Goal: Information Seeking & Learning: Learn about a topic

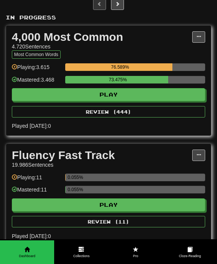
scroll to position [128, 0]
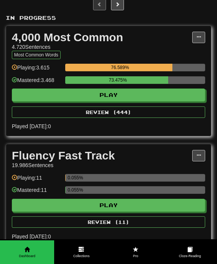
click at [103, 95] on button "Play" at bounding box center [108, 94] width 193 height 13
select select "**"
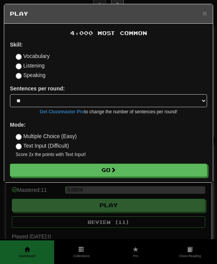
click at [91, 175] on button "Go" at bounding box center [108, 169] width 197 height 13
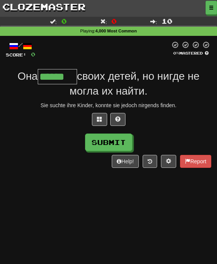
click at [118, 143] on button "Submit" at bounding box center [108, 142] width 47 height 18
type input "******"
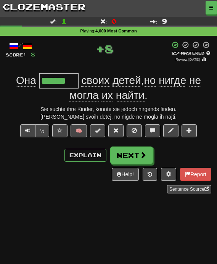
click at [100, 130] on span at bounding box center [97, 130] width 5 height 5
click at [133, 160] on button "Next" at bounding box center [131, 155] width 43 height 18
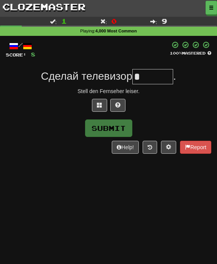
type input "*"
type input "******"
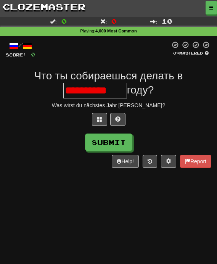
click at [118, 121] on button at bounding box center [117, 119] width 15 height 13
type input "*********"
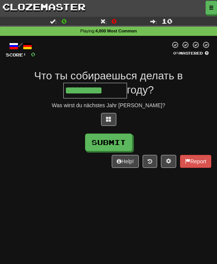
click at [114, 143] on button "Submit" at bounding box center [108, 142] width 47 height 18
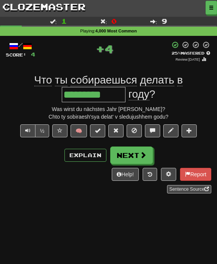
click at [97, 133] on button at bounding box center [97, 130] width 15 height 13
click at [130, 162] on button "Next" at bounding box center [131, 155] width 43 height 18
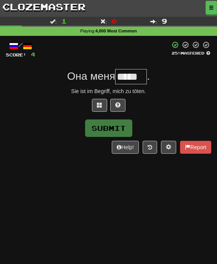
type input "*****"
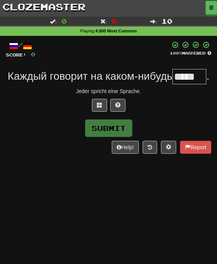
type input "*****"
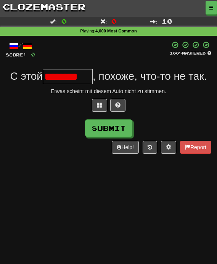
click at [121, 106] on button at bounding box center [117, 105] width 15 height 13
type input "******"
click at [112, 107] on button at bounding box center [108, 105] width 15 height 13
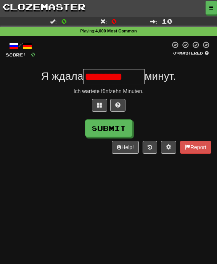
click at [119, 107] on button at bounding box center [117, 105] width 15 height 13
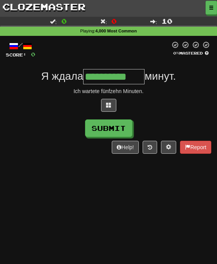
type input "**********"
click at [115, 126] on button "Submit" at bounding box center [108, 128] width 47 height 18
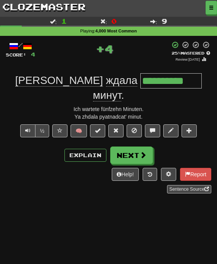
click at [99, 128] on span at bounding box center [97, 130] width 5 height 5
type input "*********"
type input "**********"
click at [135, 146] on button "Next" at bounding box center [131, 155] width 43 height 18
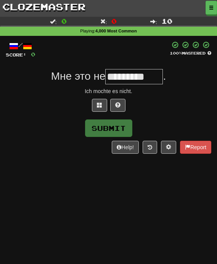
type input "*********"
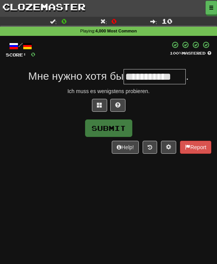
type input "**********"
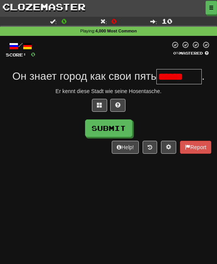
click at [120, 105] on span at bounding box center [117, 104] width 5 height 5
click at [112, 105] on button at bounding box center [108, 105] width 15 height 13
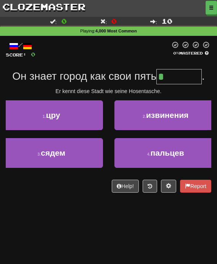
click at [152, 157] on button "4 . пальцев" at bounding box center [165, 153] width 103 height 30
type input "*******"
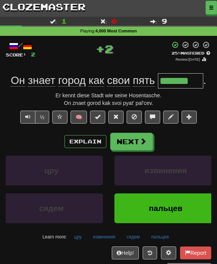
click at [138, 142] on button "Next" at bounding box center [131, 142] width 43 height 18
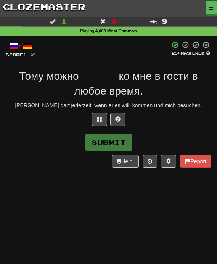
click at [120, 119] on button at bounding box center [117, 119] width 15 height 13
type input "*"
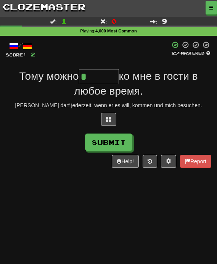
click at [112, 120] on button at bounding box center [108, 119] width 15 height 13
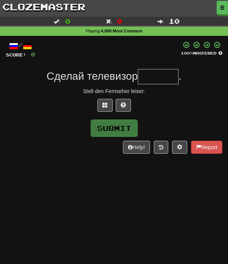
click at [66, 8] on link "clozemaster" at bounding box center [44, 6] width 88 height 13
click at [40, 11] on link "clozemaster" at bounding box center [44, 6] width 88 height 13
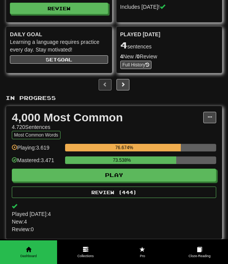
scroll to position [49, 0]
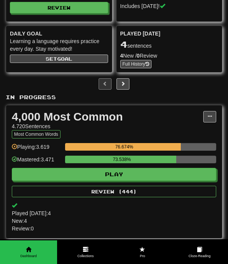
click at [155, 179] on button "Play" at bounding box center [114, 174] width 205 height 13
select select "**"
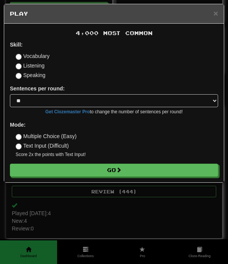
click at [133, 175] on button "Go" at bounding box center [114, 169] width 208 height 13
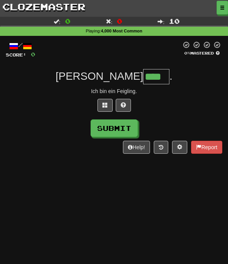
click at [126, 133] on button "Submit" at bounding box center [114, 128] width 47 height 18
type input "****"
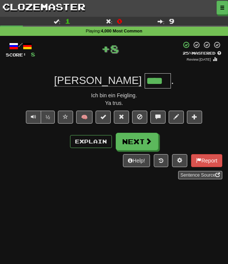
click at [107, 118] on button at bounding box center [103, 116] width 15 height 13
click at [142, 140] on button "Next" at bounding box center [137, 142] width 43 height 18
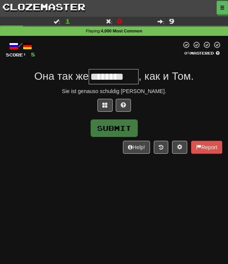
type input "********"
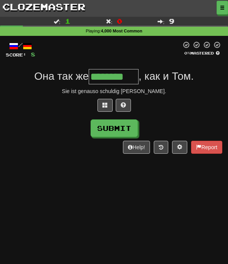
click at [130, 130] on button "Submit" at bounding box center [114, 128] width 47 height 18
type input "********"
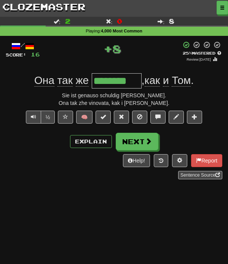
click at [103, 117] on span at bounding box center [103, 116] width 5 height 5
click at [139, 141] on button "Next" at bounding box center [137, 142] width 43 height 18
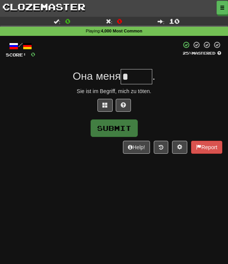
type input "*"
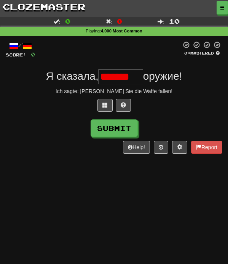
click at [123, 106] on span at bounding box center [123, 104] width 5 height 5
type input "*******"
click at [128, 133] on button "Submit" at bounding box center [114, 128] width 47 height 18
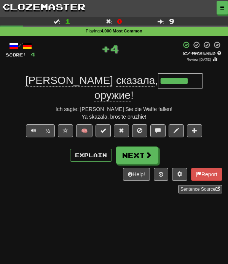
click at [103, 128] on span at bounding box center [103, 130] width 5 height 5
type input "*******"
click at [147, 151] on span at bounding box center [148, 154] width 7 height 7
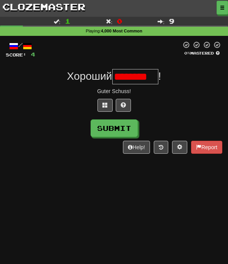
click at [127, 104] on button at bounding box center [123, 105] width 15 height 13
type input "*******"
click at [130, 130] on button "Submit" at bounding box center [114, 128] width 47 height 18
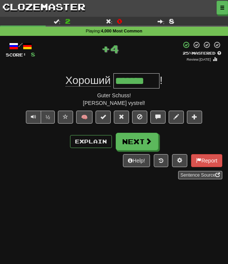
click at [103, 120] on button at bounding box center [103, 116] width 15 height 13
type input "*******"
click at [147, 145] on button "Next" at bounding box center [137, 142] width 43 height 18
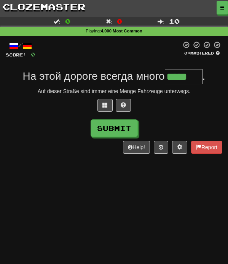
click at [118, 134] on button "Submit" at bounding box center [114, 128] width 47 height 18
type input "*****"
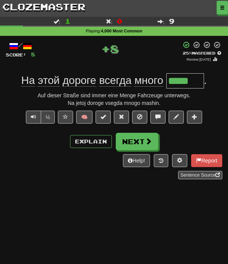
click at [103, 118] on span at bounding box center [103, 116] width 5 height 5
click at [143, 145] on button "Next" at bounding box center [137, 142] width 43 height 18
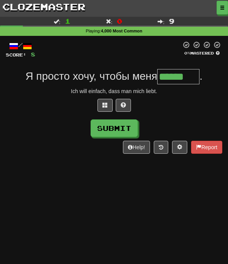
click at [129, 127] on button "Submit" at bounding box center [114, 128] width 47 height 18
type input "******"
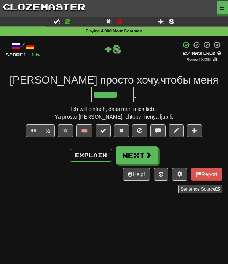
click at [107, 124] on button at bounding box center [103, 130] width 15 height 13
click at [105, 128] on span at bounding box center [103, 130] width 5 height 5
click at [104, 128] on span at bounding box center [103, 130] width 5 height 5
click at [102, 128] on span at bounding box center [103, 130] width 5 height 5
click at [146, 151] on span at bounding box center [148, 154] width 7 height 7
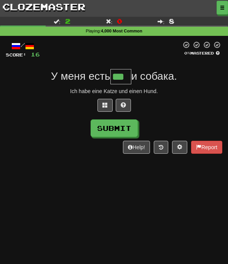
click at [123, 133] on button "Submit" at bounding box center [114, 128] width 47 height 18
type input "***"
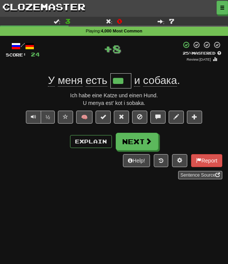
click at [106, 117] on span at bounding box center [103, 116] width 5 height 5
click at [137, 138] on button "Next" at bounding box center [137, 142] width 43 height 18
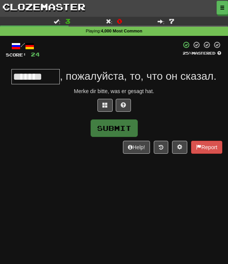
type input "*******"
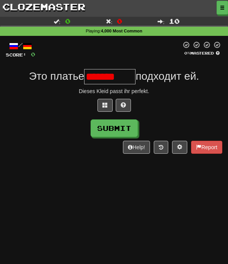
click at [122, 107] on button at bounding box center [123, 105] width 15 height 13
type input "********"
click at [122, 133] on button "Submit" at bounding box center [114, 128] width 47 height 18
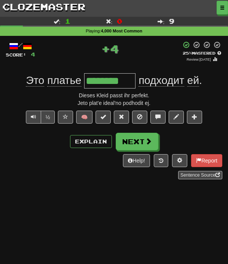
click at [106, 116] on span at bounding box center [103, 116] width 5 height 5
click at [153, 141] on button "Next" at bounding box center [137, 142] width 43 height 18
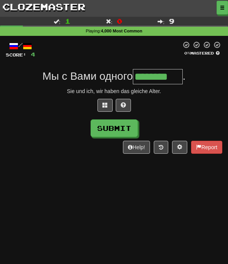
click at [130, 126] on button "Submit" at bounding box center [114, 128] width 47 height 18
type input "********"
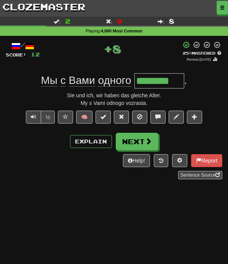
click at [104, 118] on span at bounding box center [103, 116] width 5 height 5
click at [134, 143] on button "Next" at bounding box center [137, 142] width 43 height 18
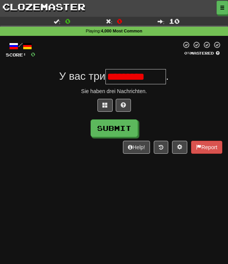
click at [125, 106] on span at bounding box center [123, 104] width 5 height 5
type input "*********"
click at [127, 134] on button "Submit" at bounding box center [114, 128] width 47 height 18
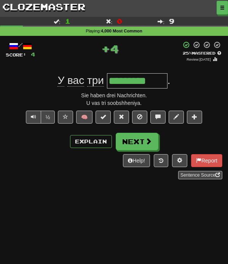
click at [105, 118] on span at bounding box center [103, 116] width 5 height 5
click at [150, 140] on span at bounding box center [148, 141] width 7 height 7
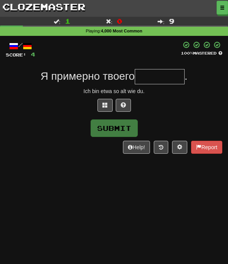
click at [30, 10] on link "clozemaster" at bounding box center [44, 6] width 88 height 13
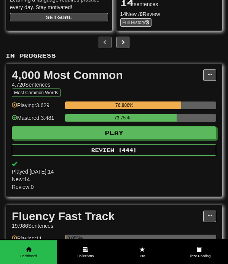
scroll to position [93, 0]
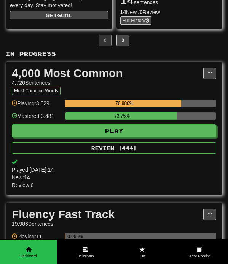
click at [145, 132] on button "Play" at bounding box center [114, 130] width 205 height 13
select select "**"
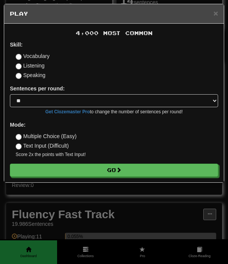
click at [129, 173] on button "Go" at bounding box center [114, 169] width 208 height 13
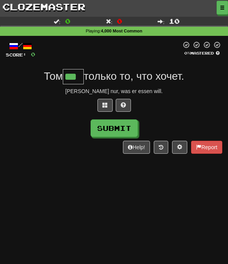
click at [122, 130] on button "Submit" at bounding box center [114, 128] width 47 height 18
type input "***"
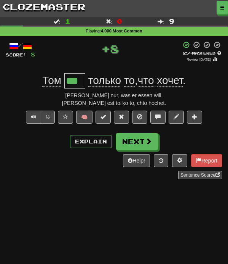
click at [106, 115] on span at bounding box center [103, 116] width 5 height 5
click at [135, 144] on button "Next" at bounding box center [137, 142] width 43 height 18
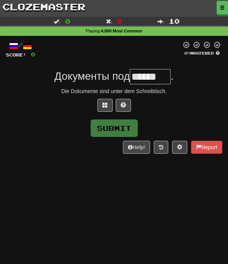
type input "******"
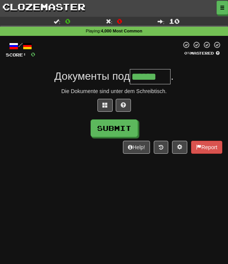
click at [129, 133] on button "Submit" at bounding box center [114, 128] width 47 height 18
type input "******"
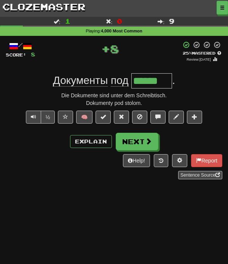
click at [106, 118] on span at bounding box center [103, 116] width 5 height 5
click at [148, 143] on span at bounding box center [148, 141] width 7 height 7
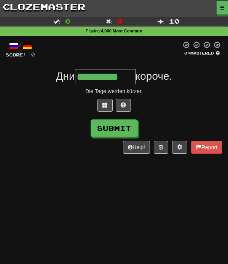
click at [125, 132] on button "Submit" at bounding box center [114, 128] width 47 height 18
type input "**********"
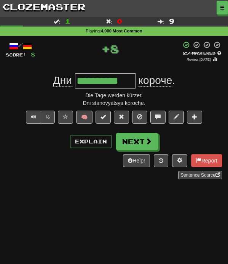
click at [104, 118] on span at bounding box center [103, 116] width 5 height 5
click at [104, 118] on button at bounding box center [103, 116] width 15 height 13
click at [104, 117] on span at bounding box center [103, 116] width 5 height 5
click at [103, 114] on span at bounding box center [103, 116] width 5 height 5
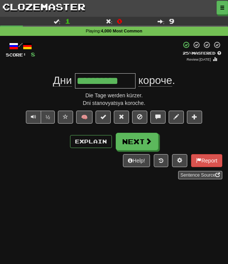
scroll to position [4, 0]
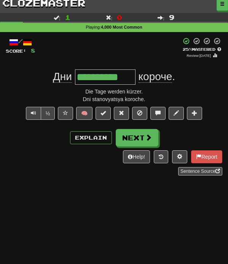
click at [105, 112] on span at bounding box center [103, 112] width 5 height 5
click at [105, 111] on span at bounding box center [103, 112] width 5 height 5
click at [107, 109] on button at bounding box center [103, 113] width 15 height 13
click at [106, 110] on span at bounding box center [103, 112] width 5 height 5
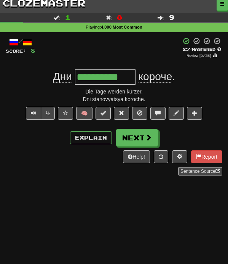
click at [106, 110] on span at bounding box center [103, 112] width 5 height 5
click at [106, 111] on span at bounding box center [103, 112] width 5 height 5
click at [103, 114] on span at bounding box center [103, 112] width 5 height 5
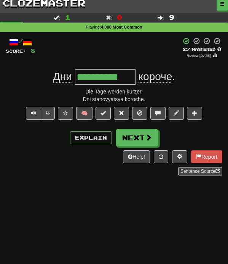
click at [103, 114] on span at bounding box center [103, 112] width 5 height 5
click at [105, 110] on span at bounding box center [103, 112] width 5 height 5
click at [104, 112] on span at bounding box center [103, 112] width 5 height 5
click at [104, 111] on span at bounding box center [103, 112] width 5 height 5
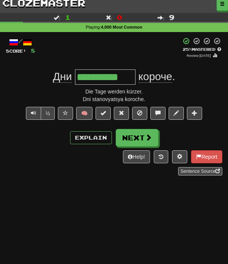
click at [104, 112] on span at bounding box center [103, 112] width 5 height 5
click at [104, 113] on span at bounding box center [103, 112] width 5 height 5
click at [102, 142] on button "Explain" at bounding box center [91, 137] width 42 height 13
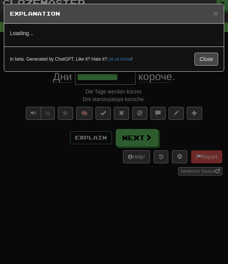
click at [216, 9] on span "×" at bounding box center [216, 13] width 5 height 9
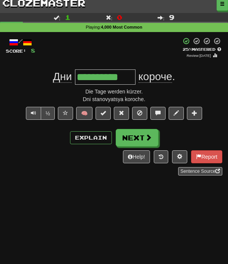
click at [102, 115] on button at bounding box center [103, 113] width 15 height 13
click at [104, 114] on span at bounding box center [103, 112] width 5 height 5
click at [124, 113] on span at bounding box center [121, 112] width 5 height 5
click at [102, 115] on button at bounding box center [103, 113] width 15 height 13
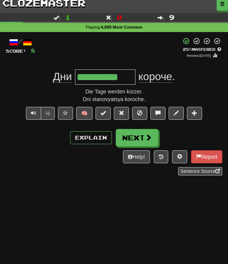
click at [106, 111] on span at bounding box center [103, 112] width 5 height 5
click at [104, 110] on span at bounding box center [103, 112] width 5 height 5
click at [102, 111] on span at bounding box center [103, 112] width 5 height 5
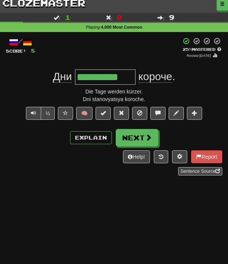
scroll to position [0, 0]
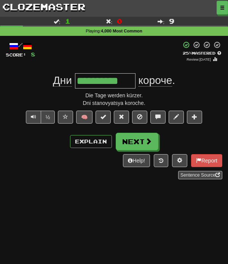
click at [199, 114] on button at bounding box center [194, 116] width 15 height 13
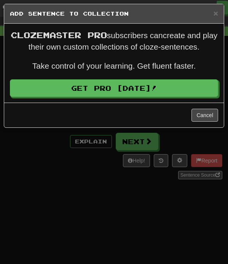
click at [215, 16] on span "×" at bounding box center [216, 13] width 5 height 9
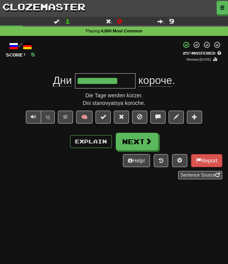
click at [142, 115] on span at bounding box center [139, 116] width 5 height 5
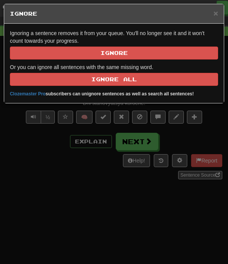
click at [216, 14] on span "×" at bounding box center [216, 13] width 5 height 9
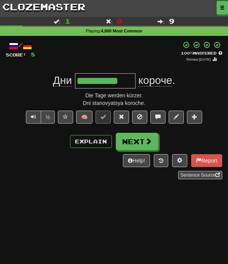
click at [137, 138] on button "Next" at bounding box center [137, 142] width 43 height 18
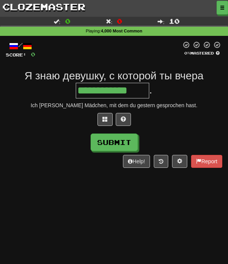
click at [125, 146] on button "Submit" at bounding box center [114, 142] width 47 height 18
type input "**********"
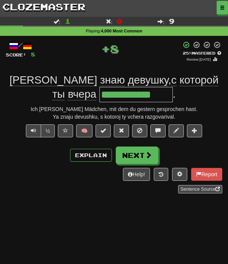
click at [106, 131] on span at bounding box center [103, 130] width 5 height 5
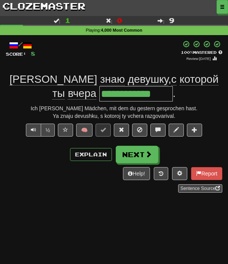
scroll to position [0, 0]
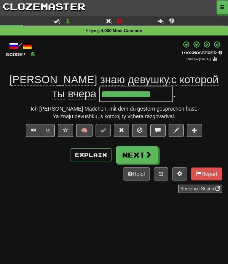
click at [151, 153] on span at bounding box center [148, 154] width 7 height 7
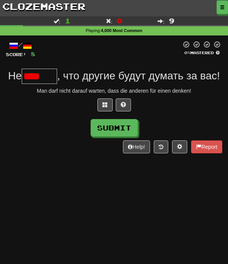
click at [126, 111] on button at bounding box center [123, 104] width 15 height 13
type input "*****"
click at [114, 136] on button "Submit" at bounding box center [114, 128] width 47 height 18
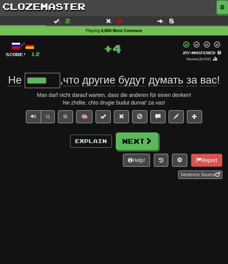
click at [132, 150] on button "Next" at bounding box center [137, 141] width 43 height 18
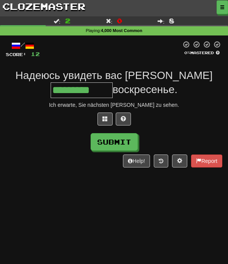
click at [130, 145] on button "Submit" at bounding box center [114, 142] width 47 height 18
type input "*********"
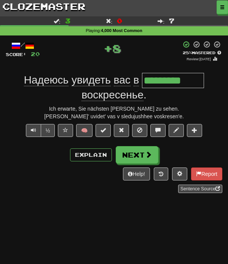
click at [104, 131] on span at bounding box center [103, 129] width 5 height 5
click at [143, 155] on button "Next" at bounding box center [137, 155] width 43 height 18
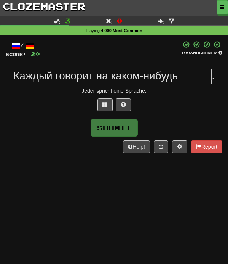
click at [54, 9] on link "clozemaster" at bounding box center [44, 6] width 88 height 13
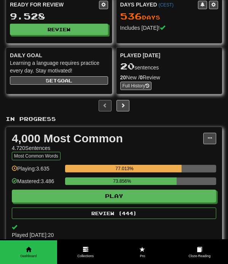
scroll to position [28, 0]
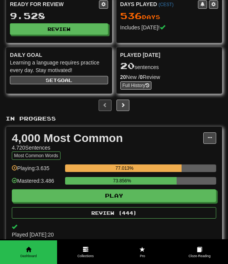
click at [134, 195] on button "Play" at bounding box center [114, 195] width 205 height 13
select select "**"
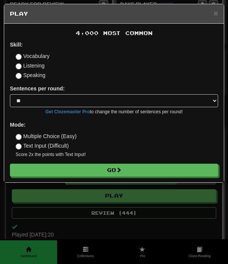
click at [124, 172] on button "Go" at bounding box center [114, 169] width 208 height 13
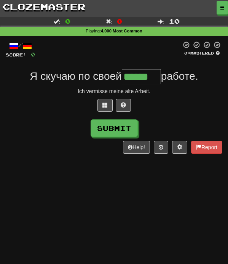
click at [127, 130] on button "Submit" at bounding box center [114, 128] width 47 height 18
type input "******"
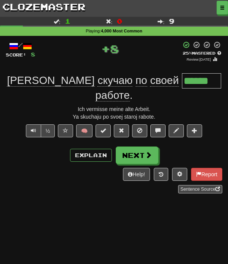
click at [102, 128] on span at bounding box center [103, 130] width 5 height 5
click at [136, 146] on button "Next" at bounding box center [137, 155] width 43 height 18
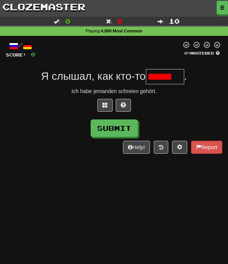
click at [123, 107] on span at bounding box center [123, 104] width 5 height 5
type input "******"
click at [119, 134] on button "Submit" at bounding box center [114, 128] width 47 height 18
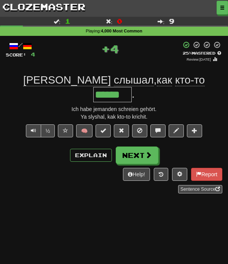
click at [104, 128] on span at bounding box center [103, 130] width 5 height 5
click at [134, 146] on button "Next" at bounding box center [137, 155] width 43 height 18
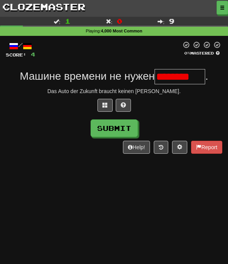
click at [126, 106] on button at bounding box center [123, 105] width 15 height 13
type input "********"
click at [126, 130] on button "Submit" at bounding box center [114, 128] width 47 height 18
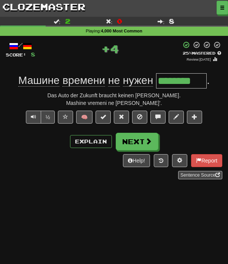
click at [104, 119] on button at bounding box center [103, 116] width 15 height 13
type input "********"
click at [146, 142] on span at bounding box center [148, 141] width 7 height 7
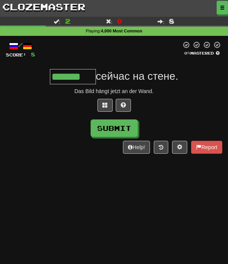
type input "*******"
click at [122, 133] on button "Submit" at bounding box center [114, 128] width 47 height 18
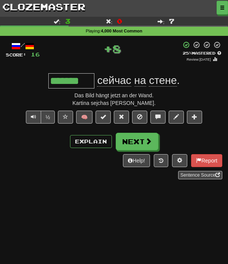
click at [106, 116] on span at bounding box center [103, 116] width 5 height 5
click at [132, 145] on button "Next" at bounding box center [137, 142] width 43 height 18
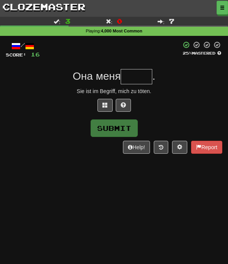
click at [45, 13] on link "clozemaster" at bounding box center [44, 6] width 88 height 13
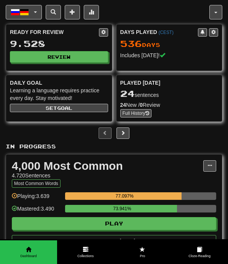
scroll to position [2, 0]
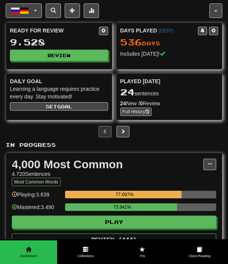
click at [136, 224] on button "Play" at bounding box center [114, 221] width 205 height 13
select select "**"
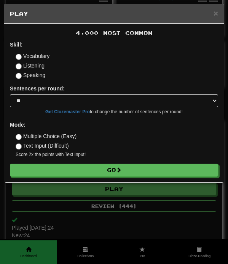
scroll to position [47, 0]
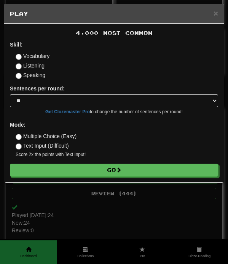
click at [130, 172] on button "Go" at bounding box center [114, 169] width 208 height 13
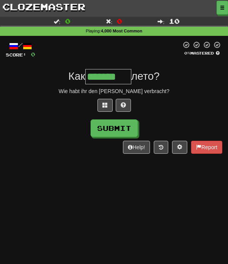
click at [124, 133] on button "Submit" at bounding box center [114, 128] width 47 height 18
type input "*******"
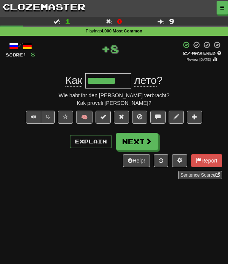
click at [106, 116] on span at bounding box center [103, 116] width 5 height 5
click at [132, 146] on button "Next" at bounding box center [137, 142] width 43 height 18
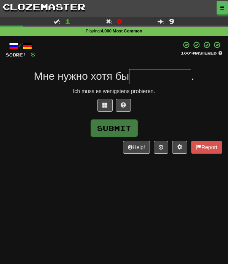
click at [58, 12] on link "clozemaster" at bounding box center [44, 6] width 88 height 13
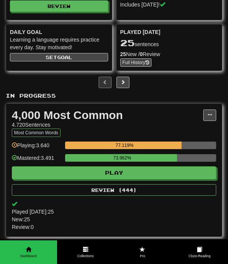
scroll to position [51, 0]
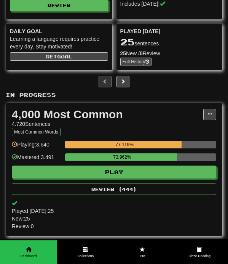
click at [120, 174] on button "Play" at bounding box center [114, 171] width 205 height 13
select select "**"
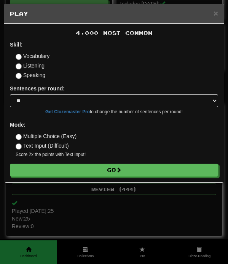
click at [115, 171] on button "Go" at bounding box center [114, 169] width 208 height 13
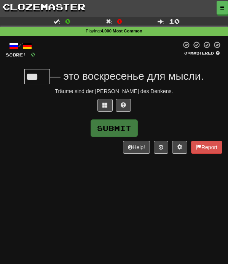
type input "***"
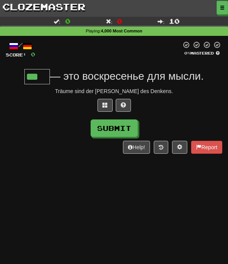
type input "***"
click at [121, 133] on button "Submit" at bounding box center [114, 128] width 47 height 18
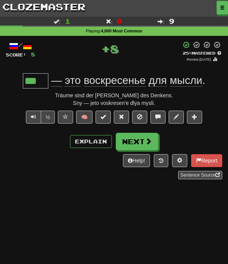
click at [104, 117] on span at bounding box center [103, 116] width 5 height 5
click at [146, 141] on span at bounding box center [148, 141] width 7 height 7
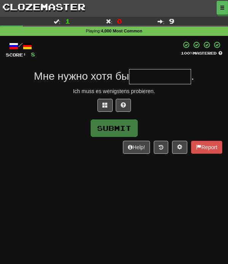
click at [48, 12] on link "clozemaster" at bounding box center [44, 6] width 88 height 13
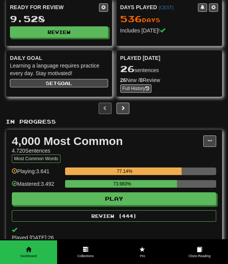
scroll to position [49, 0]
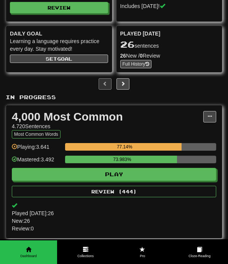
click at [109, 179] on button "Play" at bounding box center [114, 174] width 205 height 13
select select "**"
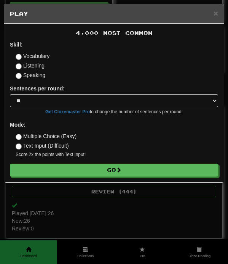
click at [104, 172] on button "Go" at bounding box center [114, 169] width 208 height 13
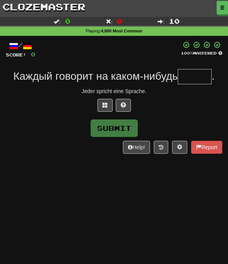
click at [62, 7] on link "clozemaster" at bounding box center [44, 6] width 88 height 13
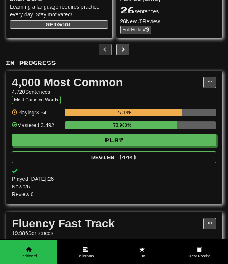
scroll to position [91, 0]
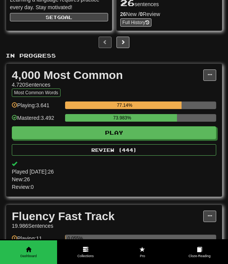
click at [104, 133] on button "Play" at bounding box center [114, 132] width 205 height 13
select select "**"
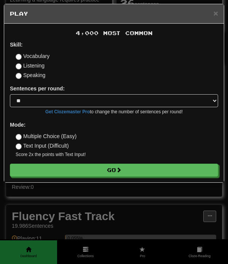
click at [102, 165] on button "Go" at bounding box center [114, 169] width 208 height 13
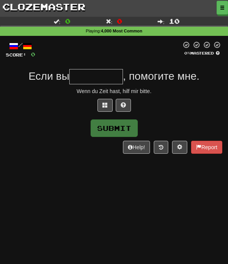
click at [124, 105] on span at bounding box center [123, 104] width 5 height 5
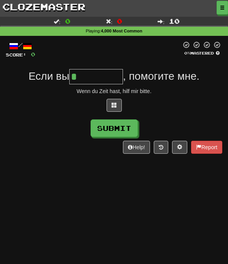
click at [113, 106] on span at bounding box center [114, 104] width 5 height 5
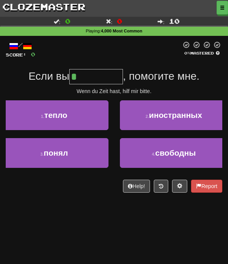
click at [160, 155] on span "свободны" at bounding box center [175, 152] width 41 height 9
type input "********"
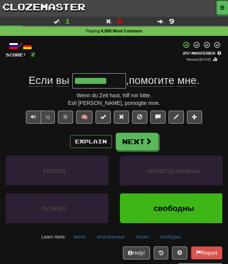
type input "********"
click at [106, 117] on span at bounding box center [103, 116] width 5 height 5
click at [143, 143] on button "Next" at bounding box center [137, 142] width 43 height 18
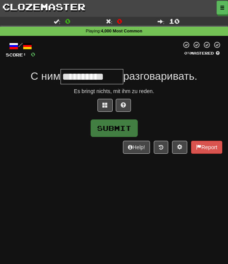
type input "**********"
type input "***"
type input "*"
type input "***"
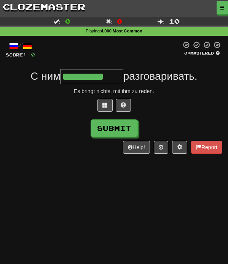
click at [120, 130] on button "Submit" at bounding box center [114, 128] width 47 height 18
type input "**********"
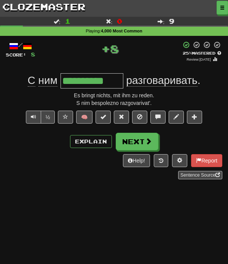
click at [104, 117] on span at bounding box center [103, 116] width 5 height 5
click at [147, 141] on span at bounding box center [148, 141] width 7 height 7
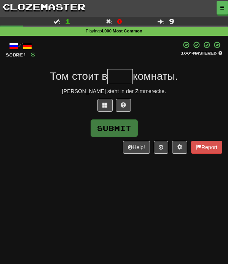
click at [62, 11] on link "clozemaster" at bounding box center [44, 6] width 88 height 13
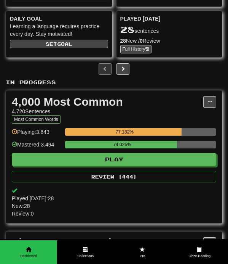
scroll to position [65, 0]
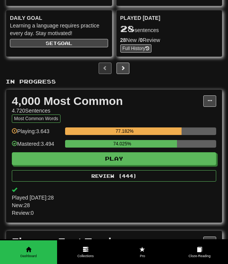
click at [122, 164] on button "Play" at bounding box center [114, 158] width 205 height 13
select select "**"
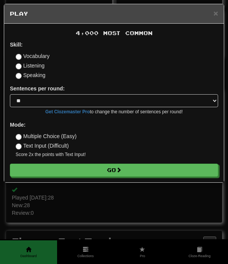
click at [122, 171] on span at bounding box center [118, 169] width 5 height 5
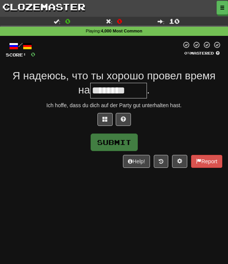
type input "********"
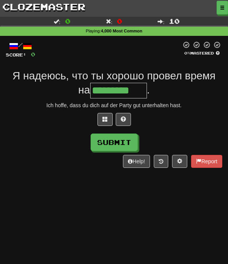
click at [125, 144] on button "Submit" at bounding box center [114, 142] width 47 height 18
type input "*********"
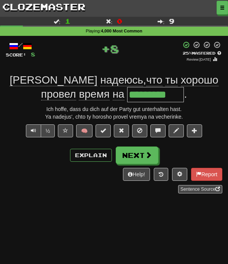
click at [102, 130] on span at bounding box center [103, 130] width 5 height 5
click at [72, 10] on link "clozemaster" at bounding box center [44, 6] width 88 height 13
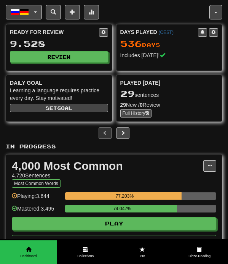
click at [35, 13] on button "Русский / Deutsch" at bounding box center [24, 12] width 36 height 14
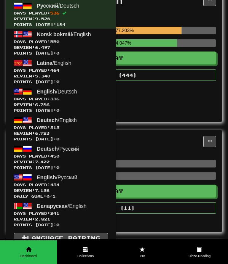
scroll to position [178, 0]
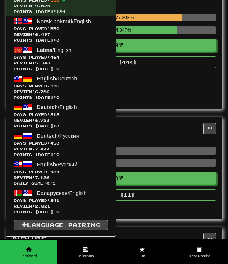
click at [74, 142] on span "Days Played: 450" at bounding box center [61, 143] width 94 height 6
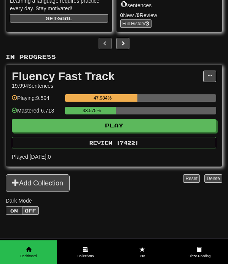
scroll to position [89, 0]
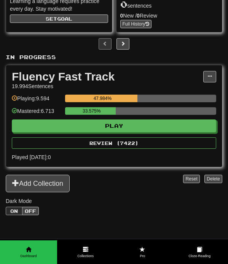
click at [139, 120] on button "Play" at bounding box center [114, 125] width 205 height 13
select select "**"
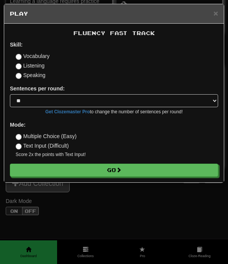
click at [111, 165] on button "Go" at bounding box center [114, 169] width 208 height 13
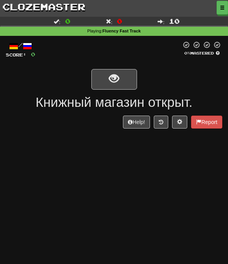
click at [125, 82] on button "show sentence" at bounding box center [114, 79] width 46 height 21
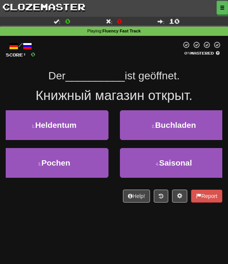
click at [147, 126] on button "2 . [GEOGRAPHIC_DATA]" at bounding box center [174, 125] width 109 height 30
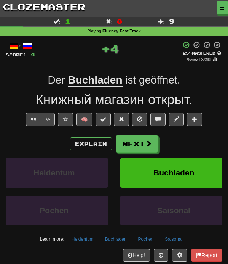
click at [103, 118] on span at bounding box center [103, 118] width 5 height 5
click at [135, 145] on button "Next" at bounding box center [137, 144] width 43 height 18
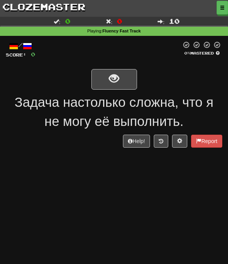
click at [128, 79] on button "show sentence" at bounding box center [114, 79] width 46 height 21
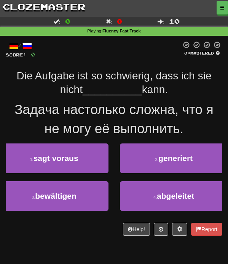
click at [88, 187] on button "3 . bewältigen" at bounding box center [54, 196] width 109 height 30
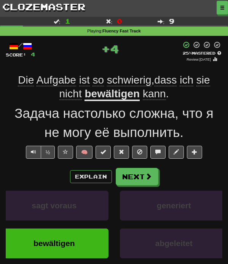
click at [101, 154] on button at bounding box center [103, 152] width 15 height 13
click at [139, 178] on button "Next" at bounding box center [137, 177] width 43 height 18
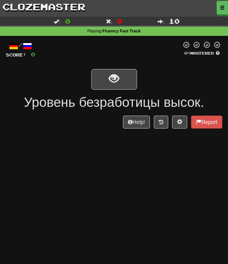
click at [127, 80] on button "show sentence" at bounding box center [114, 79] width 46 height 21
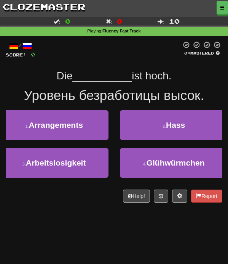
click at [84, 164] on span "Arbeitslosigkeit" at bounding box center [56, 162] width 60 height 9
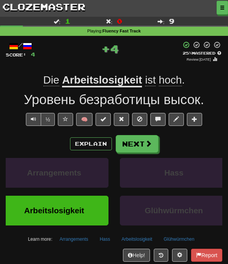
click at [101, 118] on span at bounding box center [103, 118] width 5 height 5
click at [137, 148] on button "Next" at bounding box center [137, 144] width 43 height 18
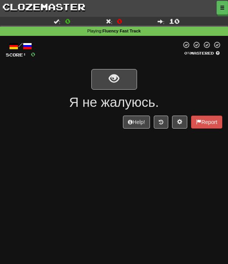
click at [125, 81] on button "show sentence" at bounding box center [114, 79] width 46 height 21
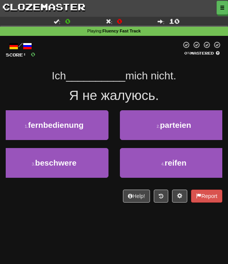
click at [88, 166] on button "3 . beschwere" at bounding box center [54, 163] width 109 height 30
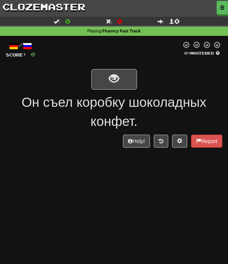
click at [121, 83] on button "show sentence" at bounding box center [114, 79] width 46 height 21
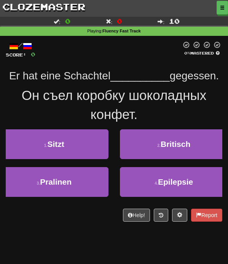
click at [92, 182] on button "3 . Pralinen" at bounding box center [54, 182] width 109 height 30
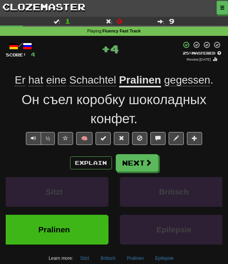
click at [101, 142] on button at bounding box center [103, 138] width 15 height 13
click at [138, 163] on button "Next" at bounding box center [137, 163] width 43 height 18
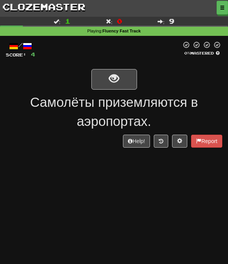
click at [126, 84] on button "show sentence" at bounding box center [114, 79] width 46 height 21
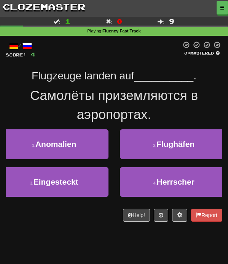
click at [155, 147] on button "2 . Flughäfen" at bounding box center [174, 144] width 109 height 30
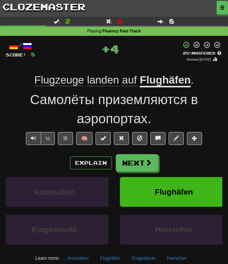
click at [103, 140] on button at bounding box center [103, 138] width 15 height 13
click at [141, 163] on button "Next" at bounding box center [137, 163] width 43 height 18
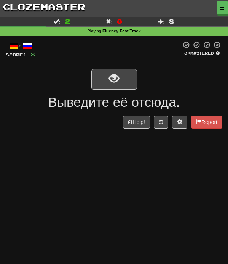
click at [120, 85] on button "show sentence" at bounding box center [114, 79] width 46 height 21
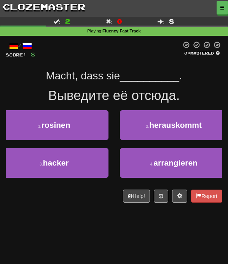
click at [146, 128] on small "2 ." at bounding box center [147, 126] width 3 height 5
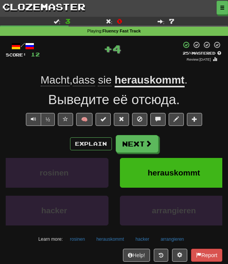
click at [105, 119] on span at bounding box center [103, 118] width 5 height 5
click at [144, 148] on button "Next" at bounding box center [137, 144] width 43 height 18
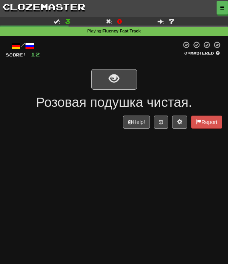
click at [117, 86] on button "show sentence" at bounding box center [114, 79] width 46 height 21
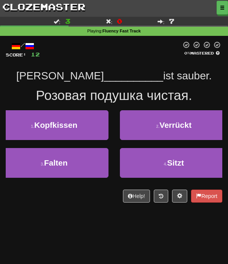
click at [89, 123] on button "1 . Kopfkissen" at bounding box center [54, 125] width 109 height 30
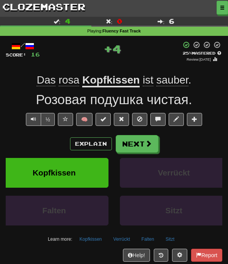
click at [104, 118] on span at bounding box center [103, 118] width 5 height 5
click at [135, 149] on button "Next" at bounding box center [137, 144] width 43 height 18
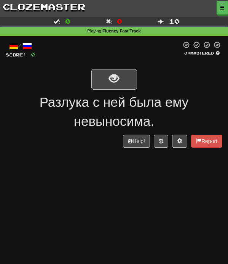
click at [127, 79] on button "show sentence" at bounding box center [114, 79] width 46 height 21
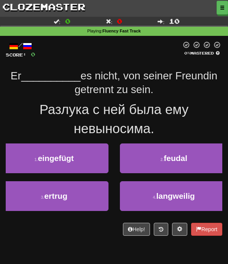
click at [88, 197] on button "3 . ertrug" at bounding box center [54, 196] width 109 height 30
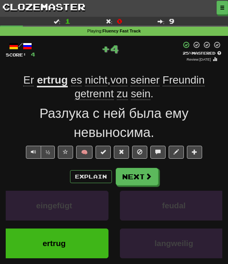
click at [141, 179] on button "Next" at bounding box center [137, 177] width 43 height 18
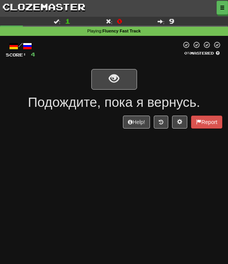
click at [131, 83] on button "show sentence" at bounding box center [114, 79] width 46 height 21
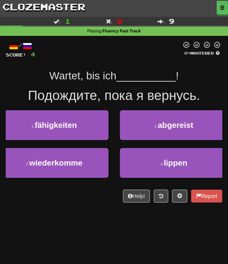
click at [85, 165] on button "3 . wiederkomme" at bounding box center [54, 163] width 109 height 30
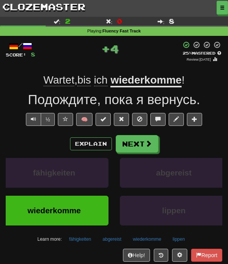
click at [107, 117] on button at bounding box center [103, 119] width 15 height 13
click at [143, 149] on button "Next" at bounding box center [137, 144] width 43 height 18
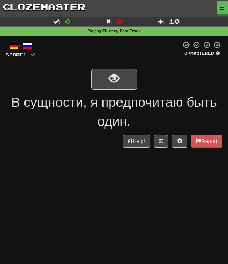
click at [126, 85] on button "show sentence" at bounding box center [114, 79] width 46 height 21
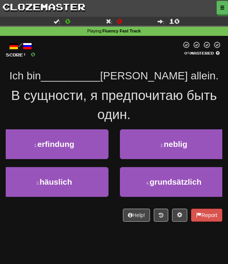
click at [172, 184] on span "grundsätzlich" at bounding box center [176, 181] width 52 height 9
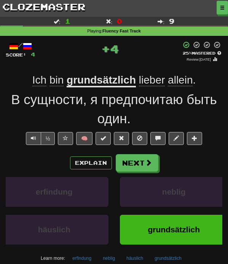
click at [138, 163] on button "Next" at bounding box center [137, 163] width 43 height 18
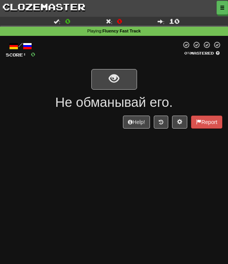
click at [128, 81] on button "show sentence" at bounding box center [114, 79] width 46 height 21
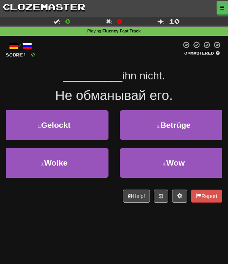
click at [151, 128] on button "2 . [GEOGRAPHIC_DATA]" at bounding box center [174, 125] width 109 height 30
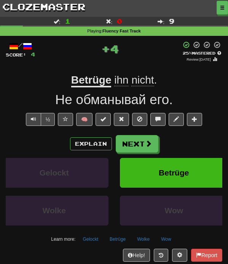
click at [144, 149] on button "Next" at bounding box center [137, 144] width 43 height 18
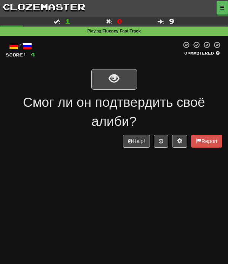
click at [128, 81] on button "show sentence" at bounding box center [114, 79] width 46 height 21
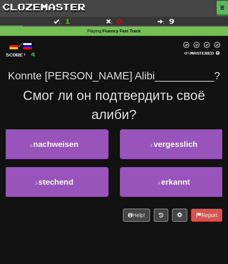
click at [88, 147] on button "1 . nachweisen" at bounding box center [54, 144] width 109 height 30
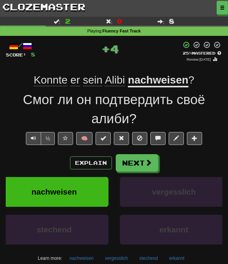
click at [106, 137] on span at bounding box center [103, 137] width 5 height 5
click at [144, 167] on button "Next" at bounding box center [137, 163] width 43 height 18
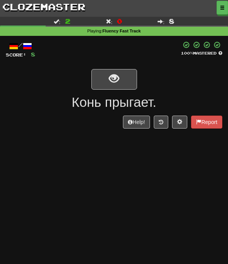
click at [122, 84] on button "show sentence" at bounding box center [114, 79] width 46 height 21
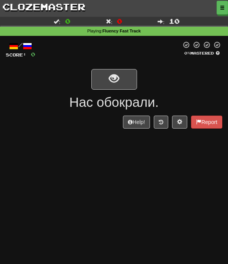
click at [126, 83] on button "show sentence" at bounding box center [114, 79] width 46 height 21
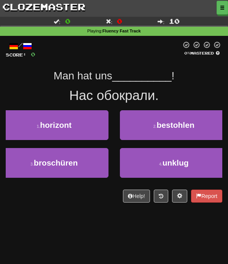
click at [160, 125] on span "bestohlen" at bounding box center [176, 124] width 38 height 9
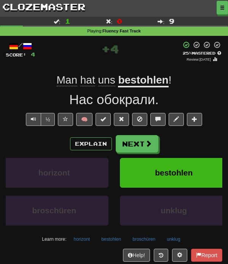
click at [143, 142] on button "Next" at bounding box center [137, 144] width 43 height 18
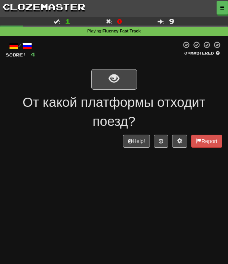
click at [131, 81] on button "show sentence" at bounding box center [114, 79] width 46 height 21
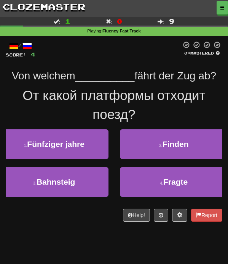
click at [82, 187] on button "3 . Bahnsteig" at bounding box center [54, 182] width 109 height 30
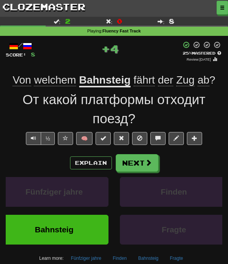
click at [101, 140] on button at bounding box center [103, 138] width 15 height 13
click at [139, 168] on button "Next" at bounding box center [137, 163] width 43 height 18
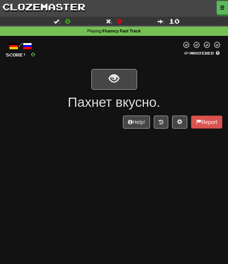
click at [125, 82] on button "show sentence" at bounding box center [114, 79] width 46 height 21
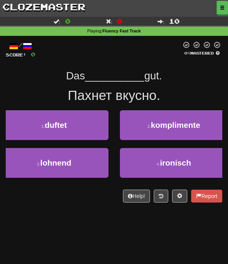
click at [79, 126] on button "1 . duftet" at bounding box center [54, 125] width 109 height 30
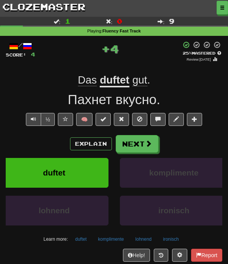
click at [100, 123] on button at bounding box center [103, 119] width 15 height 13
click at [136, 150] on button "Next" at bounding box center [137, 144] width 43 height 18
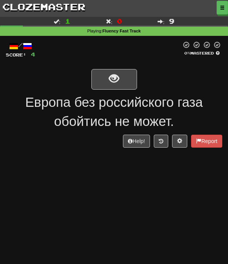
click at [124, 84] on button "show sentence" at bounding box center [114, 79] width 46 height 21
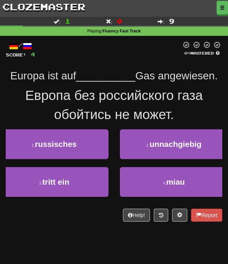
click at [89, 148] on button "1 . [DEMOGRAPHIC_DATA]" at bounding box center [54, 144] width 109 height 30
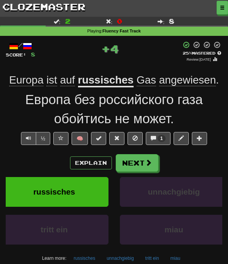
click at [138, 166] on button "Next" at bounding box center [137, 163] width 43 height 18
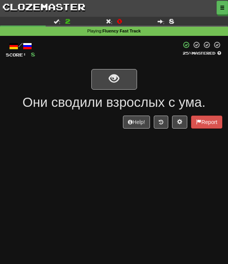
click at [77, 8] on link "clozemaster" at bounding box center [44, 6] width 88 height 13
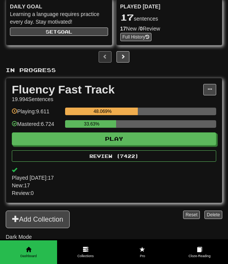
scroll to position [81, 0]
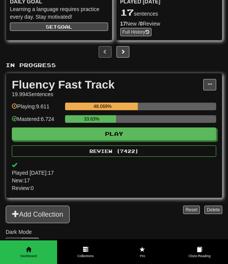
click at [142, 140] on button "Play" at bounding box center [114, 133] width 205 height 13
select select "**"
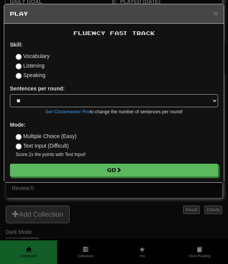
click at [145, 173] on button "Go" at bounding box center [114, 169] width 208 height 13
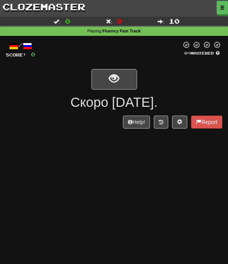
click at [126, 85] on button "show sentence" at bounding box center [114, 79] width 46 height 21
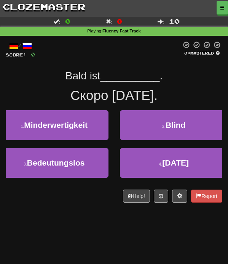
click at [142, 167] on button "4 . [DATE]" at bounding box center [174, 163] width 109 height 30
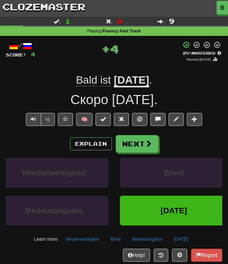
click at [106, 118] on span at bounding box center [103, 118] width 5 height 5
click at [139, 149] on button "Next" at bounding box center [137, 144] width 43 height 18
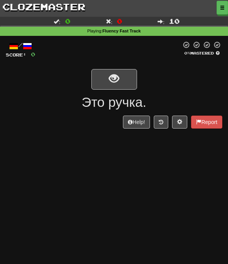
click at [131, 81] on button "show sentence" at bounding box center [114, 79] width 46 height 21
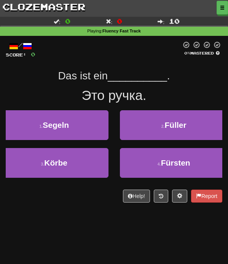
click at [155, 131] on button "2 . Füller" at bounding box center [174, 125] width 109 height 30
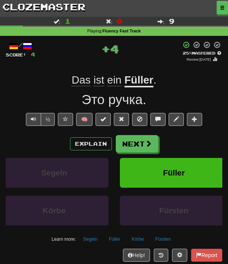
click at [105, 120] on span at bounding box center [103, 118] width 5 height 5
click at [143, 148] on button "Next" at bounding box center [137, 144] width 43 height 18
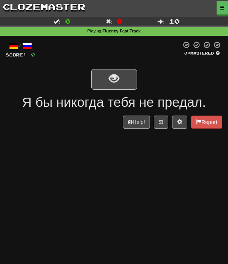
click at [128, 82] on button "show sentence" at bounding box center [114, 79] width 46 height 21
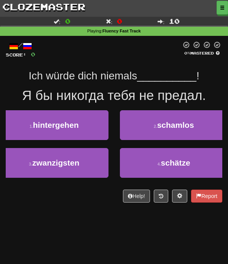
click at [88, 124] on button "1 . hintergehen" at bounding box center [54, 125] width 109 height 30
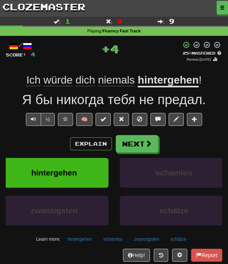
click at [106, 122] on button at bounding box center [103, 119] width 15 height 13
click at [134, 149] on button "Next" at bounding box center [137, 144] width 43 height 18
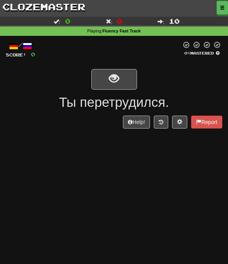
click at [122, 80] on button "show sentence" at bounding box center [114, 79] width 46 height 21
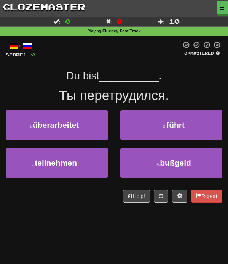
click at [93, 131] on button "1 . überarbeitet" at bounding box center [54, 125] width 109 height 30
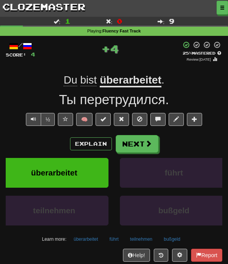
click at [135, 144] on button "Next" at bounding box center [137, 144] width 43 height 18
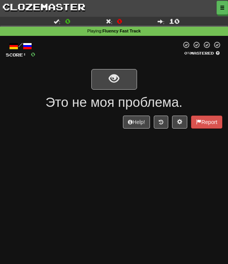
click at [127, 82] on button "show sentence" at bounding box center [114, 79] width 46 height 21
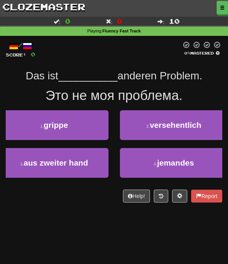
click at [157, 170] on button "4 . jemandes" at bounding box center [174, 163] width 109 height 30
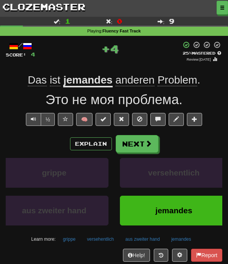
click at [103, 121] on button at bounding box center [103, 119] width 15 height 13
click at [140, 150] on button "Next" at bounding box center [137, 144] width 43 height 18
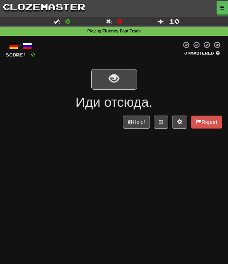
click at [127, 80] on button "show sentence" at bounding box center [114, 79] width 46 height 21
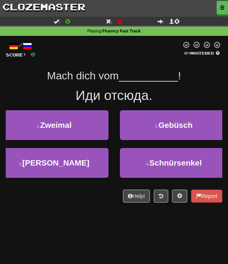
click at [87, 172] on button "3 . [PERSON_NAME]" at bounding box center [54, 163] width 109 height 30
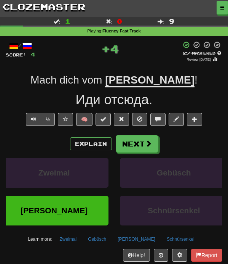
click at [99, 122] on button at bounding box center [103, 119] width 15 height 13
click at [139, 150] on button "Next" at bounding box center [137, 144] width 43 height 18
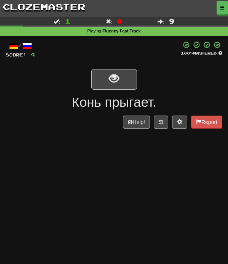
click at [66, 11] on link "clozemaster" at bounding box center [44, 6] width 88 height 13
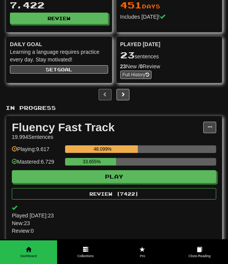
scroll to position [43, 0]
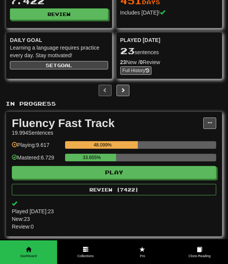
click at [154, 176] on button "Play" at bounding box center [114, 172] width 205 height 13
select select "**"
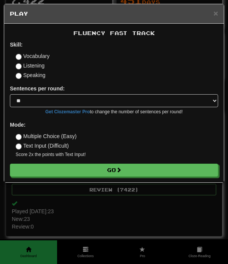
click at [136, 171] on button "Go" at bounding box center [114, 169] width 208 height 13
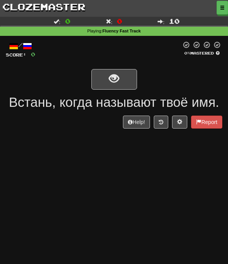
click at [125, 85] on button "show sentence" at bounding box center [114, 79] width 46 height 21
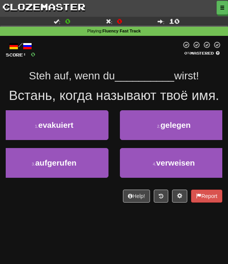
click at [84, 168] on button "3 . aufgerufen" at bounding box center [54, 163] width 109 height 30
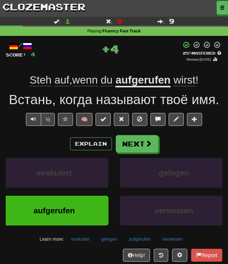
click at [103, 122] on button at bounding box center [103, 119] width 15 height 13
click at [140, 149] on button "Next" at bounding box center [137, 144] width 43 height 18
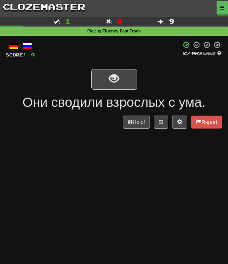
click at [62, 11] on link "clozemaster" at bounding box center [44, 6] width 88 height 13
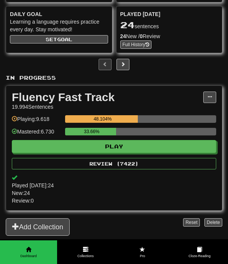
scroll to position [70, 0]
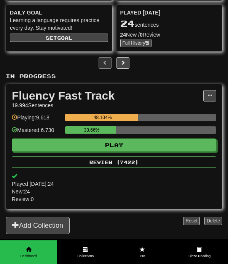
click at [162, 147] on button "Play" at bounding box center [114, 144] width 205 height 13
select select "**"
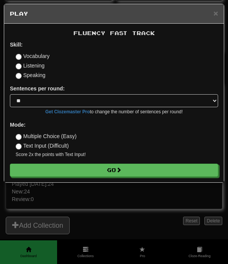
click at [140, 174] on button "Go" at bounding box center [114, 169] width 208 height 13
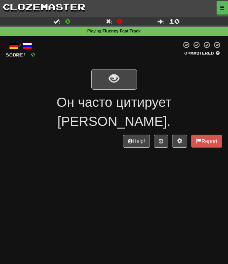
click at [120, 81] on button "show sentence" at bounding box center [114, 79] width 46 height 21
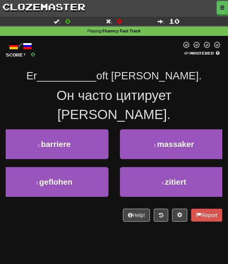
click at [167, 177] on span "zitiert" at bounding box center [175, 181] width 21 height 9
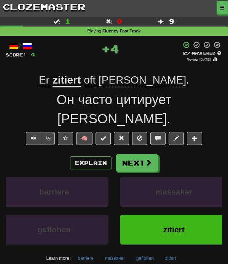
click at [104, 135] on span at bounding box center [103, 137] width 5 height 5
click at [143, 154] on button "Next" at bounding box center [137, 163] width 43 height 18
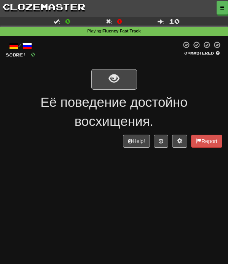
click at [122, 83] on button "show sentence" at bounding box center [114, 79] width 46 height 21
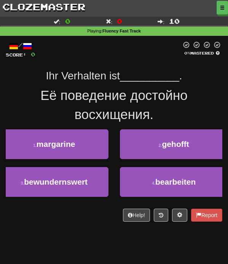
click at [91, 184] on button "3 . bewundernswert" at bounding box center [54, 182] width 109 height 30
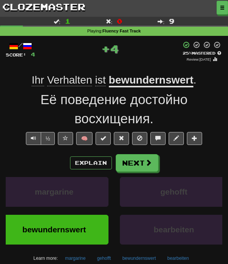
click at [145, 163] on span at bounding box center [148, 162] width 7 height 7
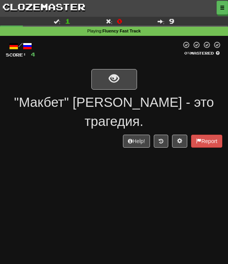
click at [127, 79] on button "show sentence" at bounding box center [114, 79] width 46 height 21
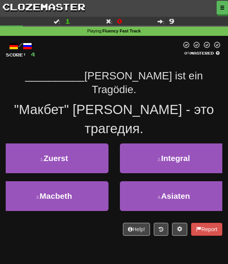
click at [88, 186] on button "3 . Macbeth" at bounding box center [54, 196] width 109 height 30
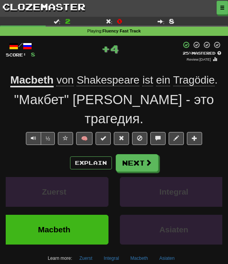
click at [105, 141] on button at bounding box center [103, 138] width 15 height 13
click at [147, 167] on button "Next" at bounding box center [137, 163] width 43 height 18
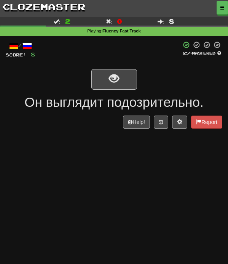
click at [62, 12] on link "clozemaster" at bounding box center [44, 6] width 88 height 13
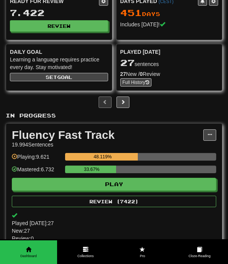
scroll to position [38, 0]
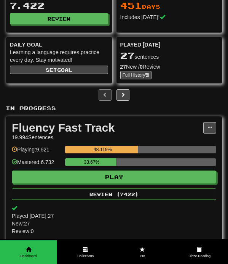
click at [51, 179] on button "Play" at bounding box center [114, 176] width 205 height 13
select select "**"
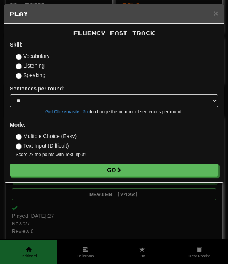
click at [48, 170] on button "Go" at bounding box center [114, 169] width 208 height 13
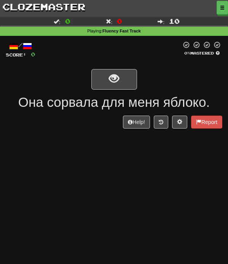
click at [101, 82] on button "show sentence" at bounding box center [114, 79] width 46 height 21
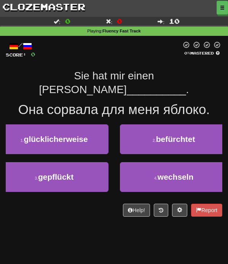
scroll to position [2, 0]
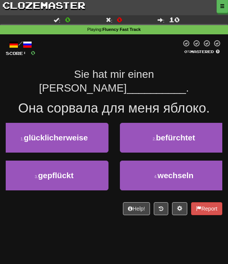
click at [46, 171] on span "gepflückt" at bounding box center [55, 175] width 35 height 9
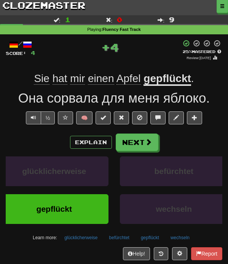
click at [128, 142] on button "Next" at bounding box center [137, 142] width 43 height 18
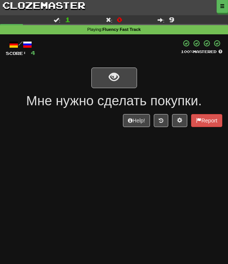
scroll to position [0, 0]
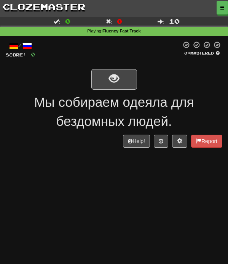
click at [104, 83] on button "show sentence" at bounding box center [114, 79] width 46 height 21
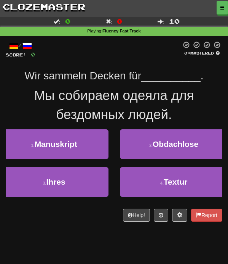
click at [142, 147] on button "2 . Obdachlose" at bounding box center [174, 144] width 109 height 30
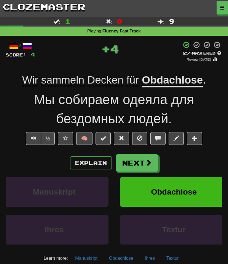
click at [24, 13] on link "clozemaster" at bounding box center [44, 6] width 88 height 13
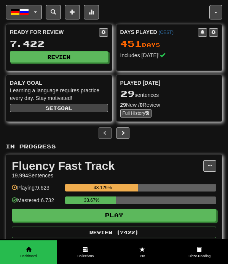
click at [29, 13] on span "button" at bounding box center [24, 12] width 9 height 9
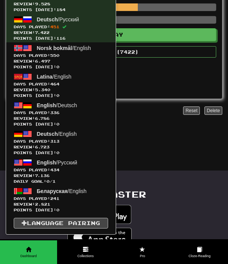
scroll to position [190, 0]
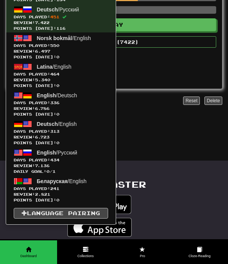
click at [28, 162] on span "Days Played: 434" at bounding box center [61, 160] width 94 height 6
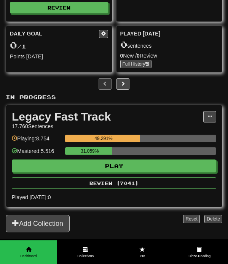
scroll to position [54, 0]
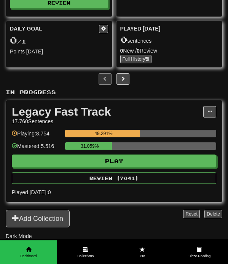
click at [39, 165] on button "Play" at bounding box center [114, 160] width 205 height 13
select select "**"
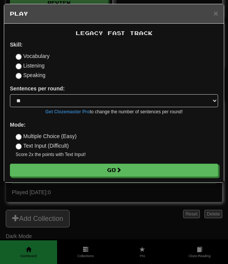
click at [39, 173] on button "Go" at bounding box center [114, 169] width 208 height 13
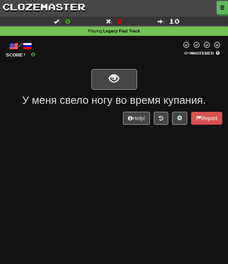
click at [110, 79] on span "show sentence" at bounding box center [114, 79] width 10 height 10
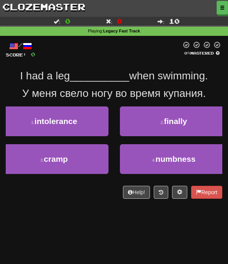
click at [139, 160] on button "4 . numbness" at bounding box center [174, 159] width 109 height 30
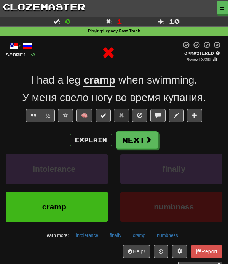
click at [130, 143] on button "Next" at bounding box center [137, 140] width 43 height 18
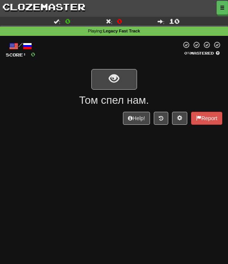
click at [106, 79] on button "show sentence" at bounding box center [114, 79] width 46 height 21
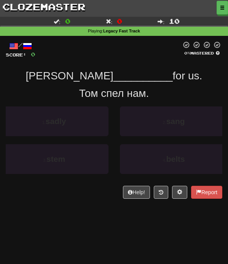
click at [114, 79] on span "__________" at bounding box center [143, 76] width 59 height 12
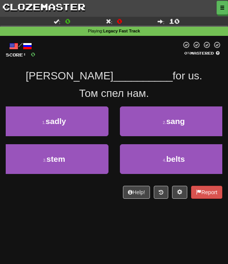
click at [135, 126] on button "2 . sang" at bounding box center [174, 121] width 109 height 30
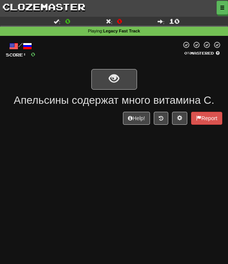
click at [98, 81] on button "show sentence" at bounding box center [114, 79] width 46 height 21
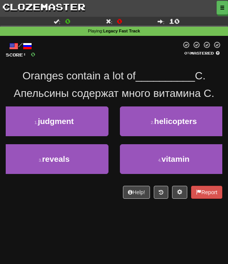
click at [148, 168] on button "4 . vitamin" at bounding box center [174, 159] width 109 height 30
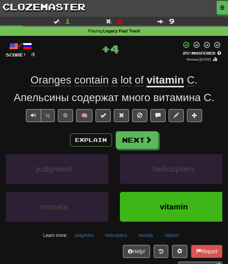
click at [104, 116] on span at bounding box center [103, 114] width 5 height 5
click at [131, 139] on button "Next" at bounding box center [137, 140] width 43 height 18
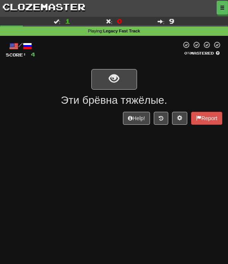
click at [101, 81] on button "show sentence" at bounding box center [114, 79] width 46 height 21
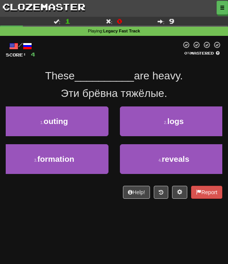
click at [135, 127] on button "2 . logs" at bounding box center [174, 121] width 109 height 30
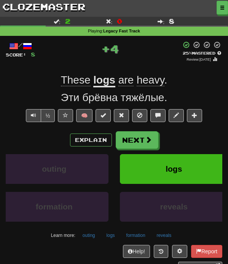
click at [127, 139] on button "Next" at bounding box center [137, 140] width 43 height 18
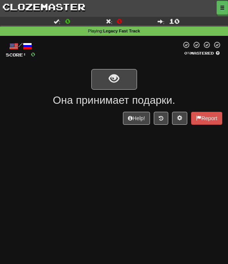
click at [109, 77] on button "show sentence" at bounding box center [114, 79] width 46 height 21
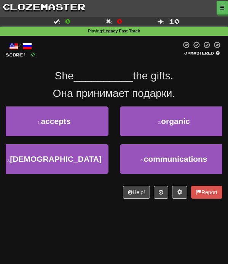
click at [55, 126] on button "1 . accepts" at bounding box center [54, 121] width 109 height 30
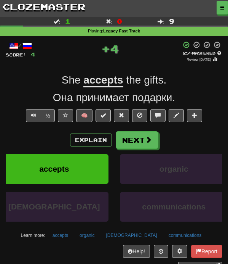
click at [102, 117] on span at bounding box center [103, 114] width 5 height 5
click at [132, 140] on button "Next" at bounding box center [137, 140] width 43 height 18
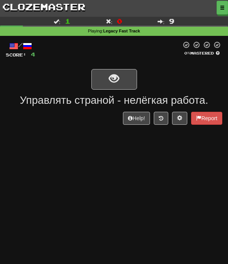
click at [107, 83] on button "show sentence" at bounding box center [114, 79] width 46 height 21
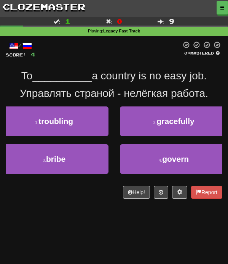
click at [134, 162] on button "4 . govern" at bounding box center [174, 159] width 109 height 30
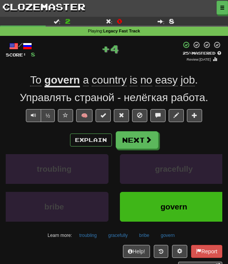
click at [142, 146] on button "Next" at bounding box center [137, 140] width 43 height 18
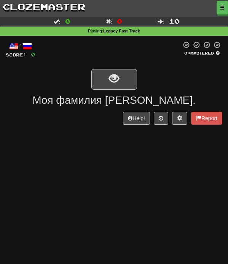
click at [105, 79] on button "show sentence" at bounding box center [114, 79] width 46 height 21
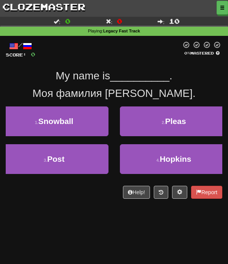
click at [137, 159] on button "4 . [PERSON_NAME]" at bounding box center [174, 159] width 109 height 30
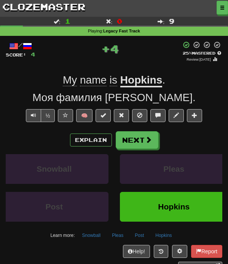
click at [104, 114] on span at bounding box center [103, 114] width 5 height 5
click at [135, 139] on button "Next" at bounding box center [137, 140] width 43 height 18
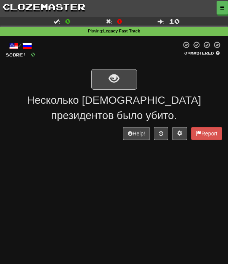
click at [102, 80] on button "show sentence" at bounding box center [114, 79] width 46 height 21
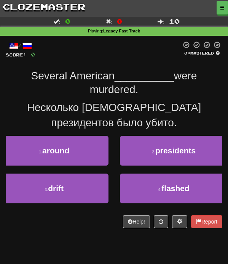
click at [138, 156] on button "2 . presidents" at bounding box center [174, 151] width 109 height 30
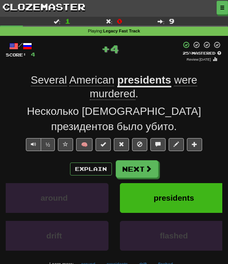
click at [100, 141] on button at bounding box center [103, 144] width 15 height 13
click at [132, 170] on button "Next" at bounding box center [137, 169] width 43 height 18
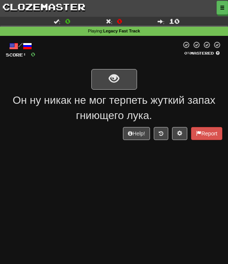
click at [107, 78] on button "show sentence" at bounding box center [114, 79] width 46 height 21
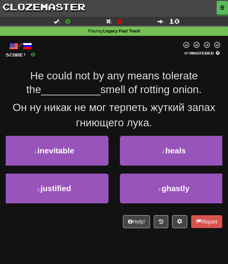
click at [134, 186] on button "4 . ghastly" at bounding box center [174, 188] width 109 height 30
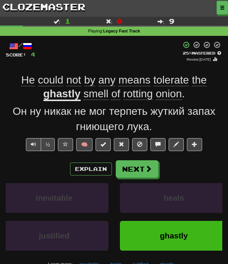
click at [137, 173] on button "Next" at bounding box center [137, 169] width 43 height 18
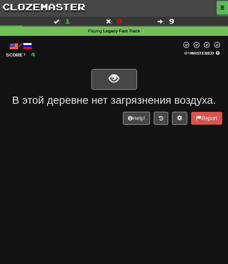
click at [106, 79] on button "show sentence" at bounding box center [114, 79] width 46 height 21
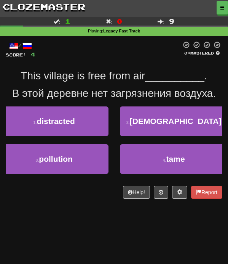
click at [64, 158] on span "pollution" at bounding box center [56, 158] width 34 height 9
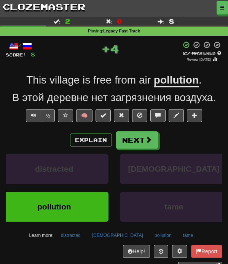
click at [103, 112] on span at bounding box center [103, 114] width 5 height 5
click at [133, 143] on button "Next" at bounding box center [137, 140] width 43 height 18
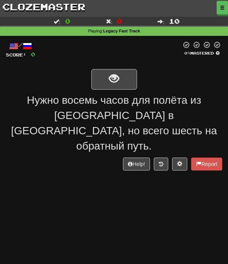
click at [107, 83] on button "show sentence" at bounding box center [114, 79] width 46 height 21
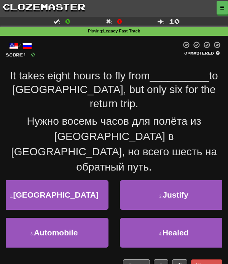
click at [49, 190] on span "[GEOGRAPHIC_DATA]" at bounding box center [55, 194] width 85 height 9
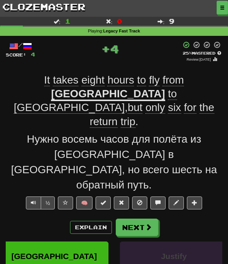
click at [102, 200] on span at bounding box center [103, 202] width 5 height 5
click at [128, 218] on button "Next" at bounding box center [137, 227] width 43 height 18
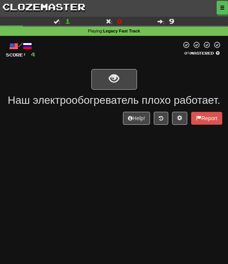
click at [110, 83] on span "show sentence" at bounding box center [114, 79] width 10 height 10
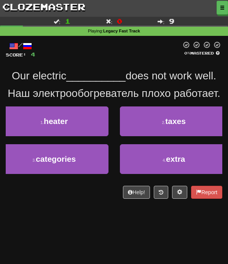
click at [54, 125] on span "heater" at bounding box center [56, 121] width 24 height 9
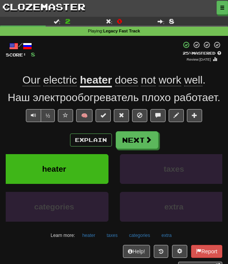
click at [133, 149] on button "Next" at bounding box center [137, 140] width 43 height 18
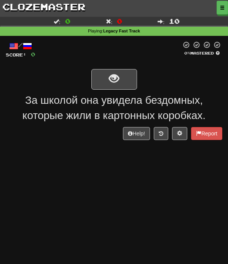
click at [115, 77] on span "show sentence" at bounding box center [114, 79] width 10 height 10
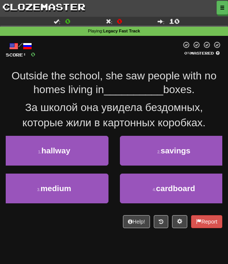
click at [144, 193] on button "4 . cardboard" at bounding box center [174, 188] width 109 height 30
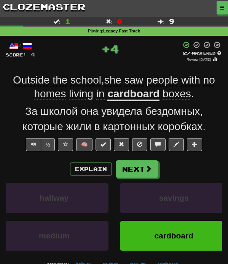
click at [104, 141] on span at bounding box center [103, 143] width 5 height 5
click at [126, 166] on button "Next" at bounding box center [137, 169] width 43 height 18
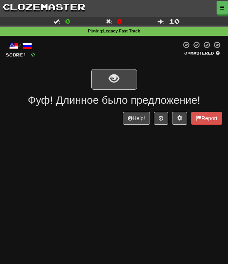
click at [120, 83] on button "show sentence" at bounding box center [114, 79] width 46 height 21
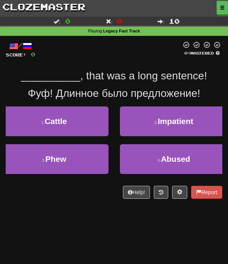
click at [93, 164] on button "3 . Phew" at bounding box center [54, 159] width 109 height 30
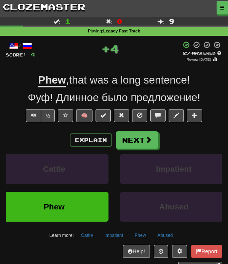
click at [104, 114] on span at bounding box center [103, 114] width 5 height 5
click at [147, 146] on button "Next" at bounding box center [137, 140] width 43 height 18
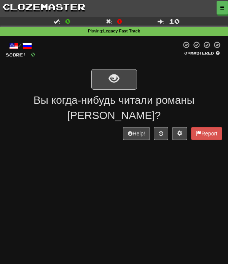
click at [123, 85] on button "show sentence" at bounding box center [114, 79] width 46 height 21
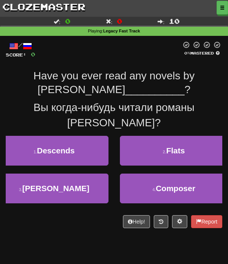
click at [90, 190] on button "3 . Christie" at bounding box center [54, 188] width 109 height 30
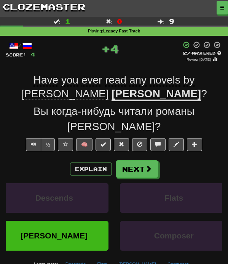
click at [105, 144] on span at bounding box center [103, 143] width 5 height 5
click at [141, 172] on button "Next" at bounding box center [137, 169] width 43 height 18
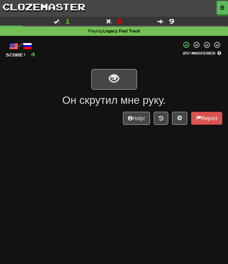
click at [41, 13] on link "clozemaster" at bounding box center [44, 6] width 88 height 13
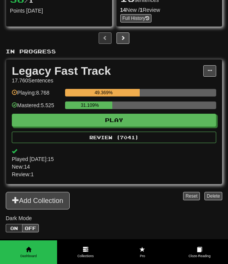
scroll to position [94, 0]
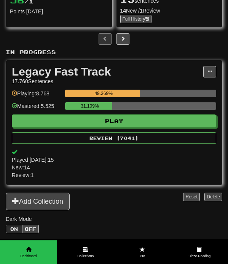
click at [150, 123] on button "Play" at bounding box center [114, 120] width 205 height 13
select select "**"
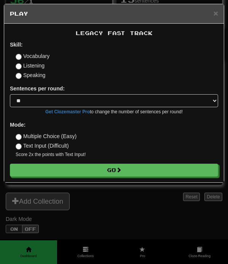
click at [130, 174] on button "Go" at bounding box center [114, 169] width 208 height 13
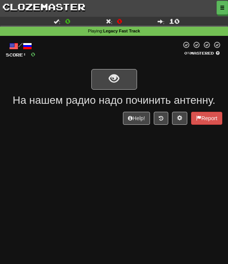
click at [126, 77] on button "show sentence" at bounding box center [114, 79] width 46 height 21
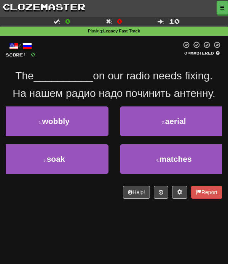
click at [153, 122] on button "2 . aerial" at bounding box center [174, 121] width 109 height 30
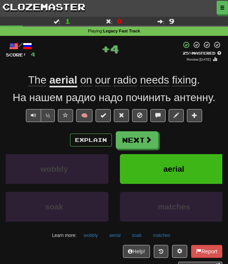
click at [136, 141] on button "Next" at bounding box center [137, 140] width 43 height 18
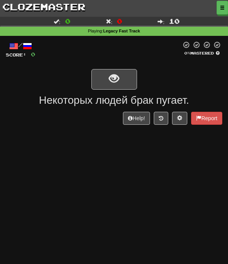
click at [122, 82] on button "show sentence" at bounding box center [114, 79] width 46 height 21
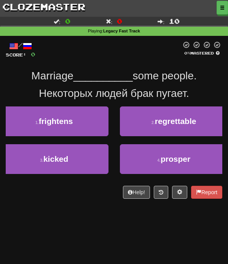
click at [94, 125] on button "1 . frightens" at bounding box center [54, 121] width 109 height 30
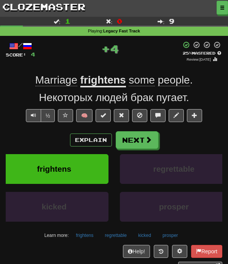
click at [134, 142] on button "Next" at bounding box center [137, 140] width 43 height 18
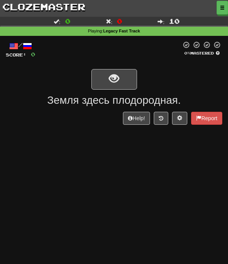
click at [125, 79] on button "show sentence" at bounding box center [114, 79] width 46 height 21
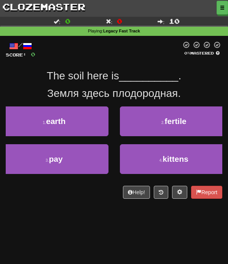
click at [149, 123] on button "2 . fertile" at bounding box center [174, 121] width 109 height 30
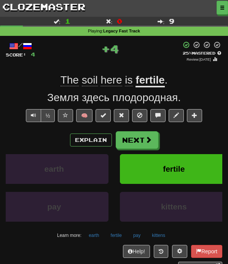
click at [139, 142] on button "Next" at bounding box center [137, 140] width 43 height 18
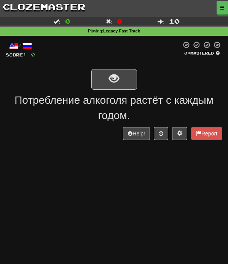
click at [124, 81] on button "show sentence" at bounding box center [114, 79] width 46 height 21
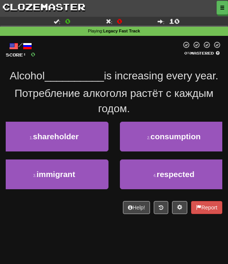
click at [163, 138] on span "consumption" at bounding box center [175, 136] width 50 height 9
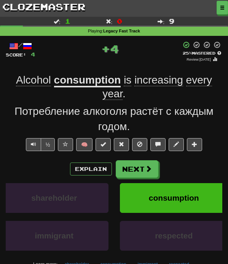
click at [100, 142] on button at bounding box center [103, 144] width 15 height 13
click at [136, 170] on button "Next" at bounding box center [137, 169] width 43 height 18
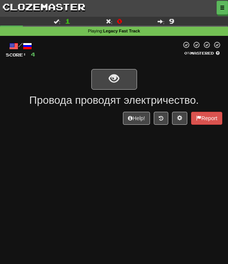
click at [123, 78] on button "show sentence" at bounding box center [114, 79] width 46 height 21
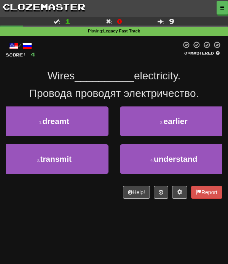
click at [85, 162] on button "3 . transmit" at bounding box center [54, 159] width 109 height 30
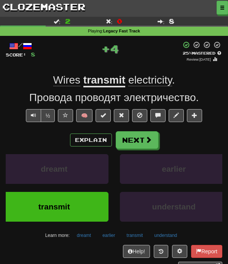
click at [105, 116] on span at bounding box center [103, 114] width 5 height 5
click at [136, 140] on button "Next" at bounding box center [137, 140] width 43 height 18
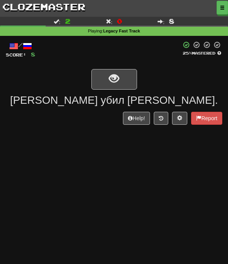
click at [61, 10] on link "clozemaster" at bounding box center [44, 6] width 88 height 13
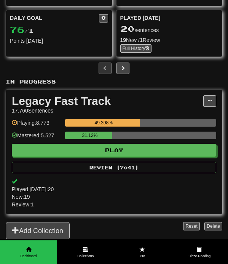
scroll to position [69, 0]
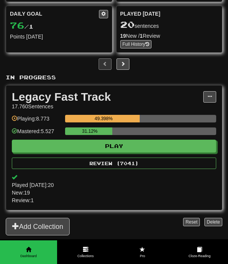
click at [171, 147] on button "Play" at bounding box center [114, 145] width 205 height 13
select select "**"
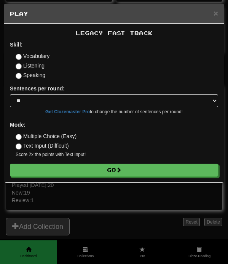
click at [133, 170] on button "Go" at bounding box center [114, 169] width 208 height 13
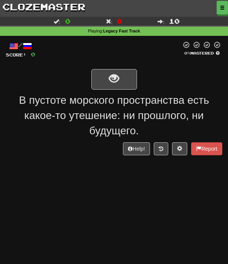
click at [122, 81] on button "show sentence" at bounding box center [114, 79] width 46 height 21
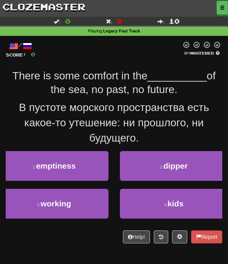
click at [90, 166] on button "1 . emptiness" at bounding box center [54, 166] width 109 height 30
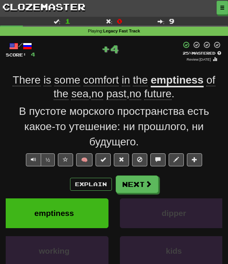
click at [144, 188] on button "Next" at bounding box center [137, 184] width 43 height 18
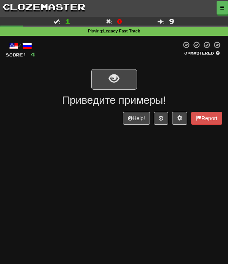
click at [130, 84] on button "show sentence" at bounding box center [114, 79] width 46 height 21
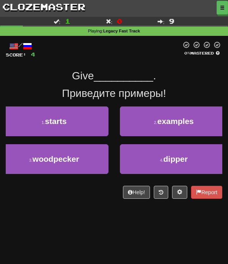
click at [166, 125] on span "examples" at bounding box center [175, 121] width 37 height 9
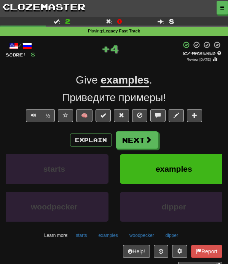
click at [149, 143] on button "Next" at bounding box center [137, 140] width 43 height 18
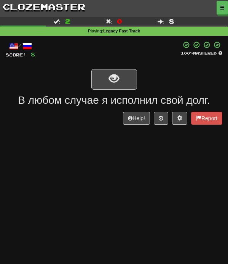
click at [74, 12] on link "clozemaster" at bounding box center [44, 6] width 88 height 13
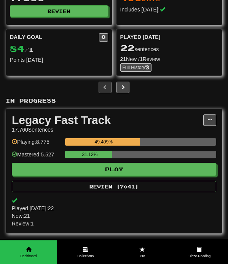
scroll to position [46, 0]
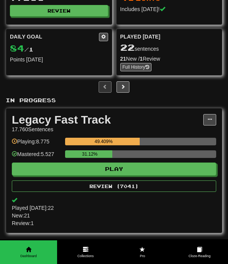
click at [158, 174] on button "Play" at bounding box center [114, 168] width 205 height 13
select select "**"
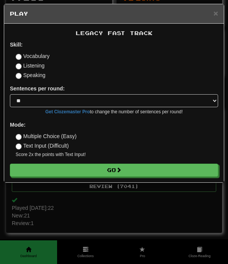
click at [139, 173] on button "Go" at bounding box center [114, 169] width 208 height 13
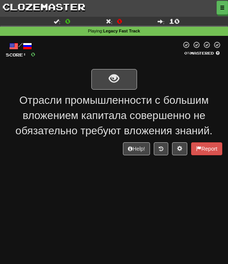
click at [122, 83] on button "show sentence" at bounding box center [114, 79] width 46 height 21
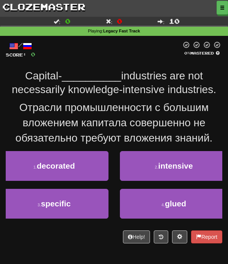
scroll to position [6, 0]
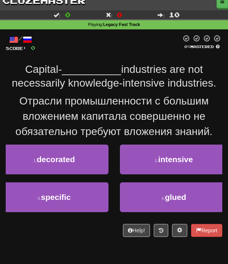
click at [185, 160] on span "intensive" at bounding box center [175, 159] width 35 height 9
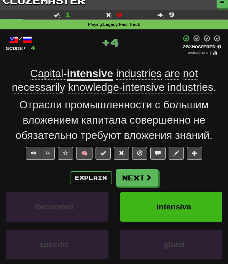
click at [147, 176] on span at bounding box center [148, 177] width 7 height 7
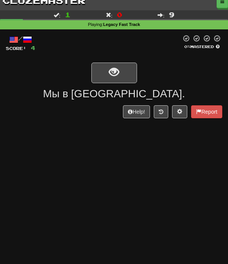
click at [128, 77] on button "show sentence" at bounding box center [114, 72] width 46 height 21
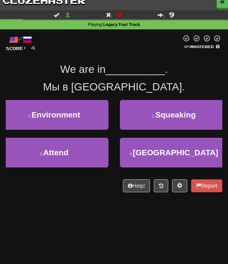
click at [152, 150] on button "4 . Finland" at bounding box center [174, 153] width 109 height 30
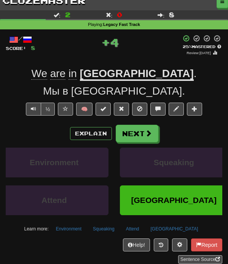
click at [103, 112] on button at bounding box center [103, 108] width 15 height 13
click at [145, 140] on button "Next" at bounding box center [137, 134] width 43 height 18
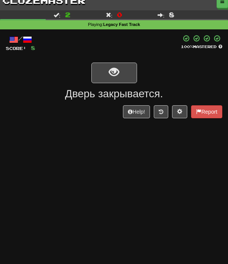
click at [58, 6] on link "clozemaster" at bounding box center [44, 0] width 88 height 13
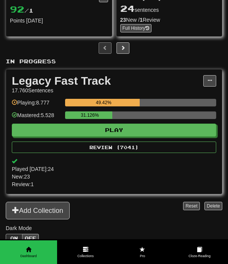
scroll to position [93, 0]
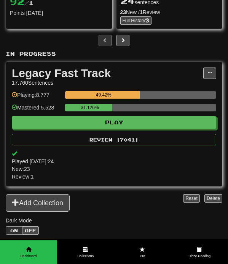
click at [144, 126] on button "Play" at bounding box center [114, 122] width 205 height 13
select select "**"
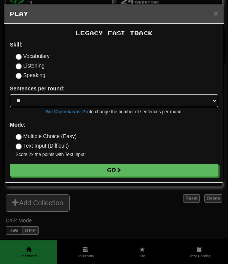
click at [157, 175] on button "Go" at bounding box center [114, 169] width 208 height 13
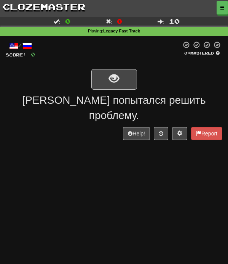
click at [122, 83] on button "show sentence" at bounding box center [114, 79] width 46 height 21
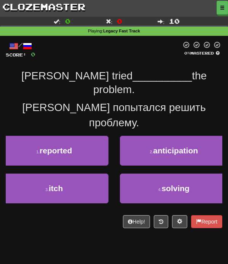
click at [160, 173] on button "4 . solving" at bounding box center [174, 188] width 109 height 30
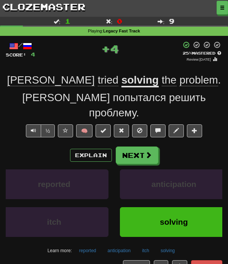
click at [101, 128] on span at bounding box center [103, 130] width 5 height 5
click at [142, 146] on button "Next" at bounding box center [137, 155] width 43 height 18
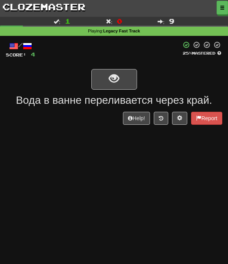
click at [55, 10] on link "clozemaster" at bounding box center [44, 6] width 88 height 13
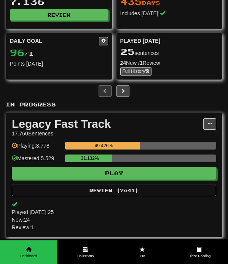
scroll to position [42, 0]
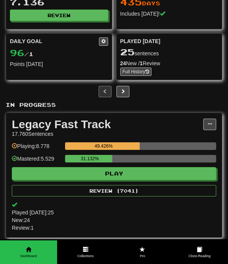
click at [162, 177] on button "Play" at bounding box center [114, 173] width 205 height 13
select select "**"
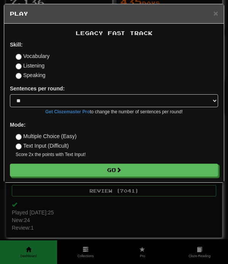
click at [131, 171] on button "Go" at bounding box center [114, 169] width 208 height 13
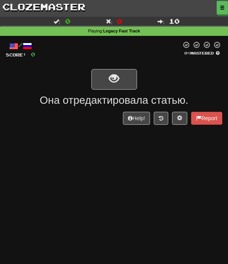
click at [127, 84] on button "show sentence" at bounding box center [114, 79] width 46 height 21
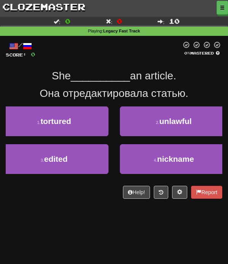
click at [95, 158] on button "3 . edited" at bounding box center [54, 159] width 109 height 30
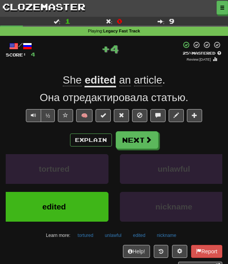
click at [134, 144] on button "Next" at bounding box center [137, 140] width 43 height 18
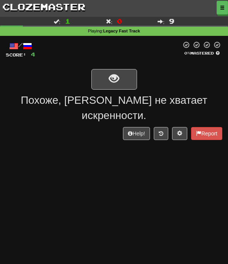
click at [127, 83] on button "show sentence" at bounding box center [114, 79] width 46 height 21
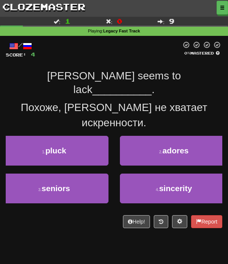
click at [165, 173] on button "4 . sincerity" at bounding box center [174, 188] width 109 height 30
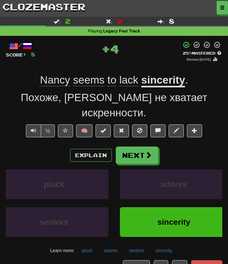
click at [144, 146] on button "Next" at bounding box center [137, 155] width 43 height 18
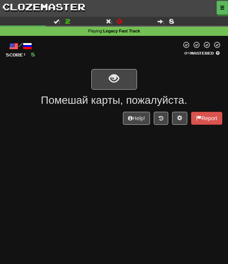
click at [125, 78] on button "show sentence" at bounding box center [114, 79] width 46 height 21
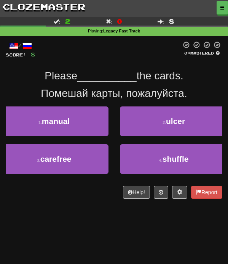
click at [182, 166] on button "4 . shuffle" at bounding box center [174, 159] width 109 height 30
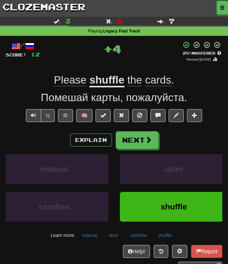
click at [105, 115] on span at bounding box center [103, 114] width 5 height 5
click at [144, 146] on button "Next" at bounding box center [137, 140] width 43 height 18
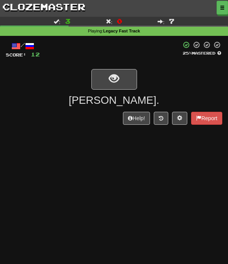
click at [107, 84] on button "show sentence" at bounding box center [114, 79] width 46 height 21
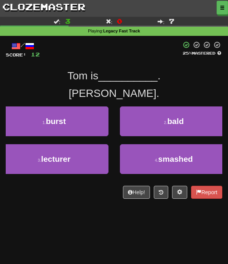
click at [60, 10] on link "clozemaster" at bounding box center [44, 6] width 88 height 13
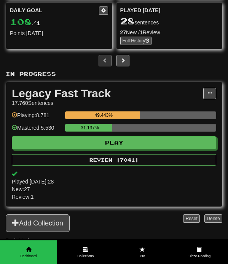
scroll to position [78, 0]
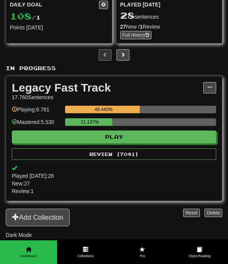
click at [142, 143] on button "Play" at bounding box center [114, 136] width 205 height 13
select select "**"
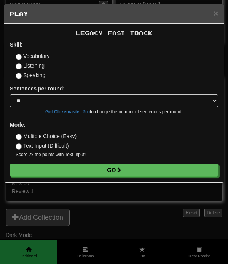
click at [139, 174] on button "Go" at bounding box center [114, 169] width 208 height 13
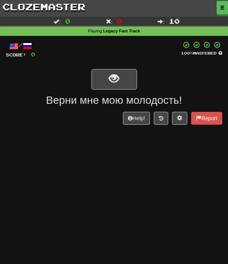
click at [128, 81] on button "show sentence" at bounding box center [114, 79] width 46 height 21
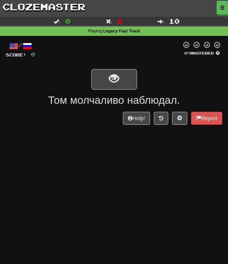
click at [125, 81] on button "show sentence" at bounding box center [114, 79] width 46 height 21
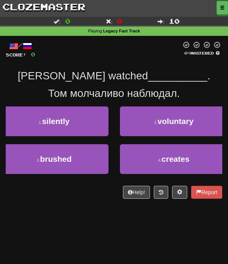
click at [89, 127] on button "1 . silently" at bounding box center [54, 121] width 109 height 30
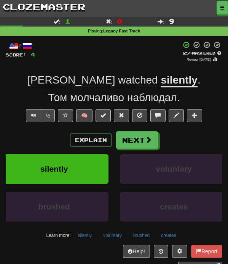
click at [63, 10] on link "clozemaster" at bounding box center [44, 6] width 88 height 13
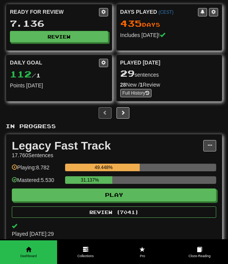
scroll to position [18, 0]
